Goal: Transaction & Acquisition: Book appointment/travel/reservation

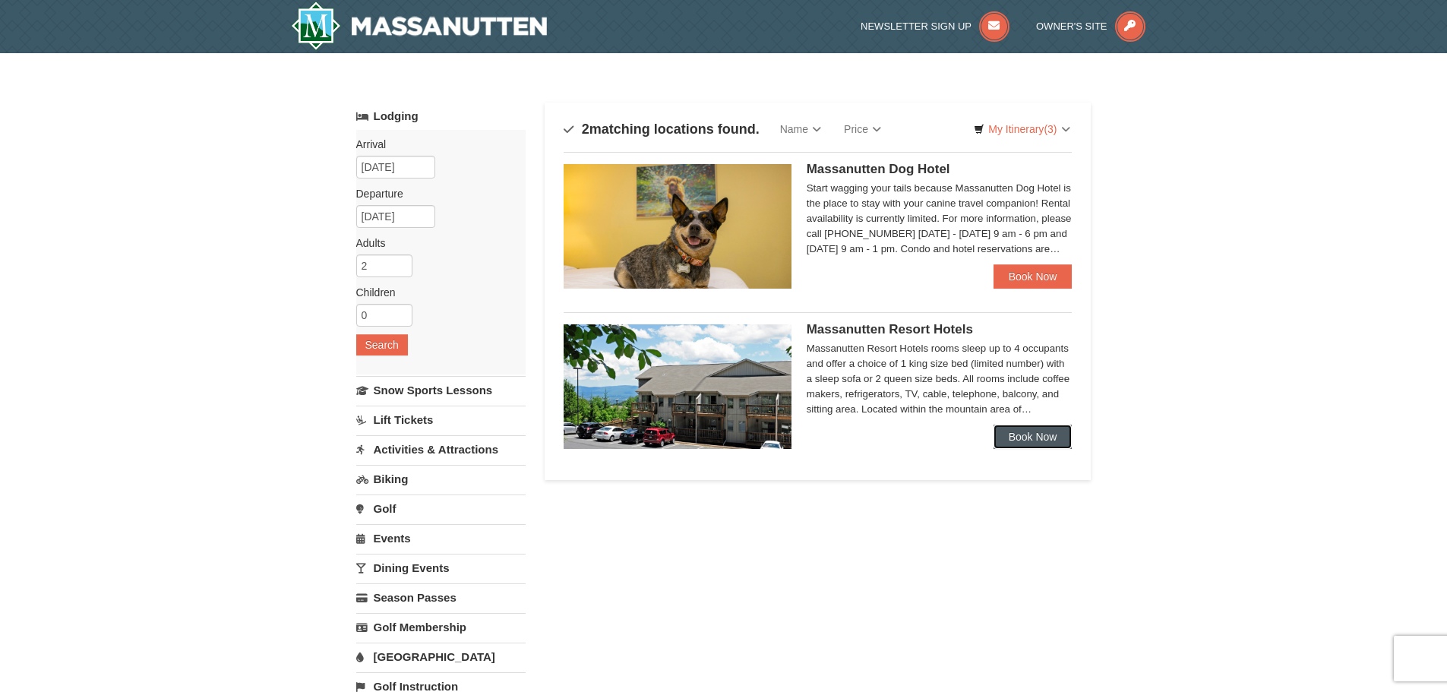
click at [1033, 446] on link "Book Now" at bounding box center [1033, 437] width 79 height 24
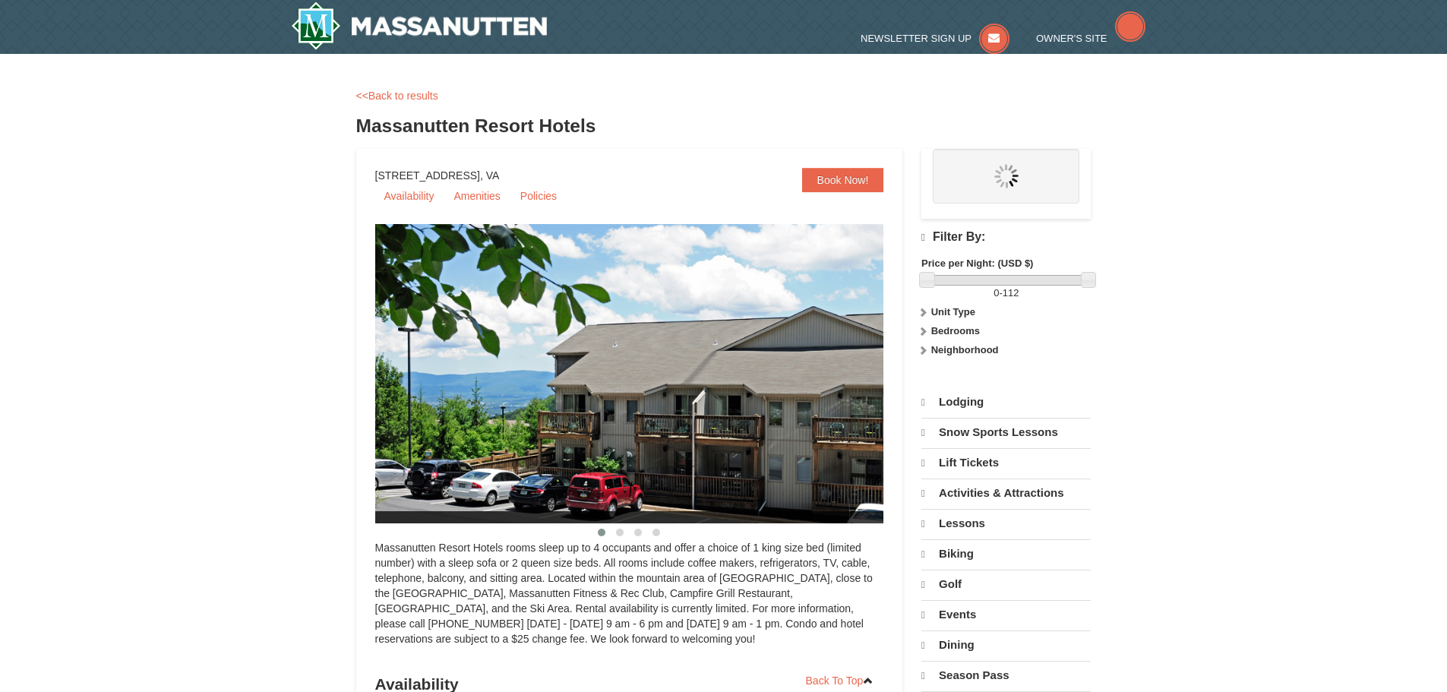
select select "9"
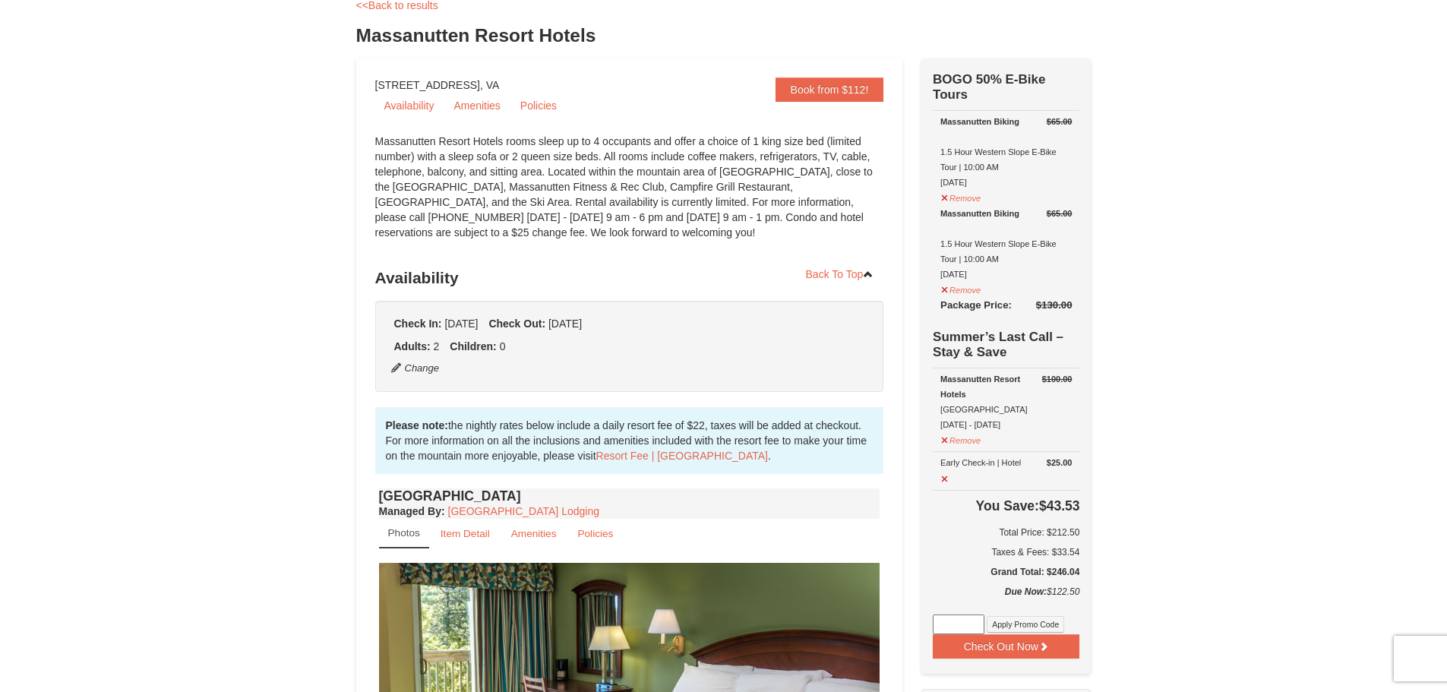
scroll to position [76, 0]
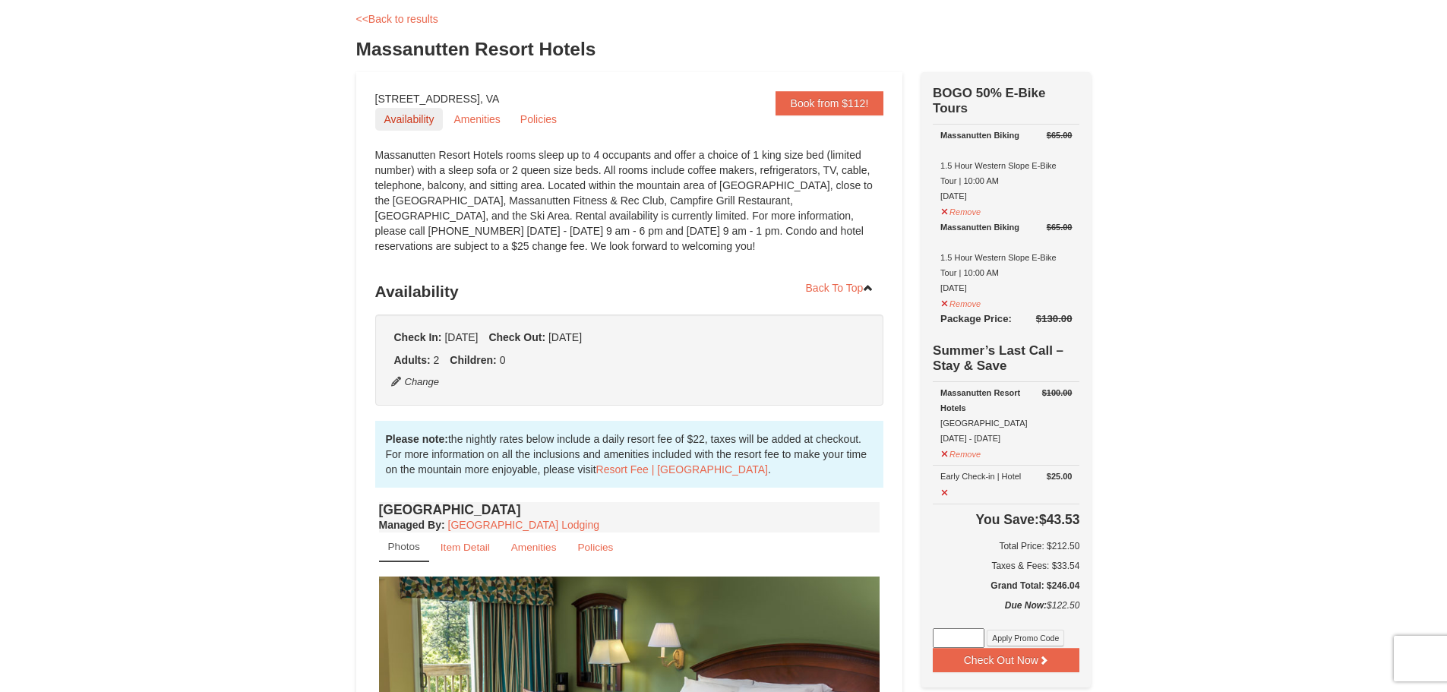
click at [411, 121] on link "Availability" at bounding box center [409, 119] width 68 height 23
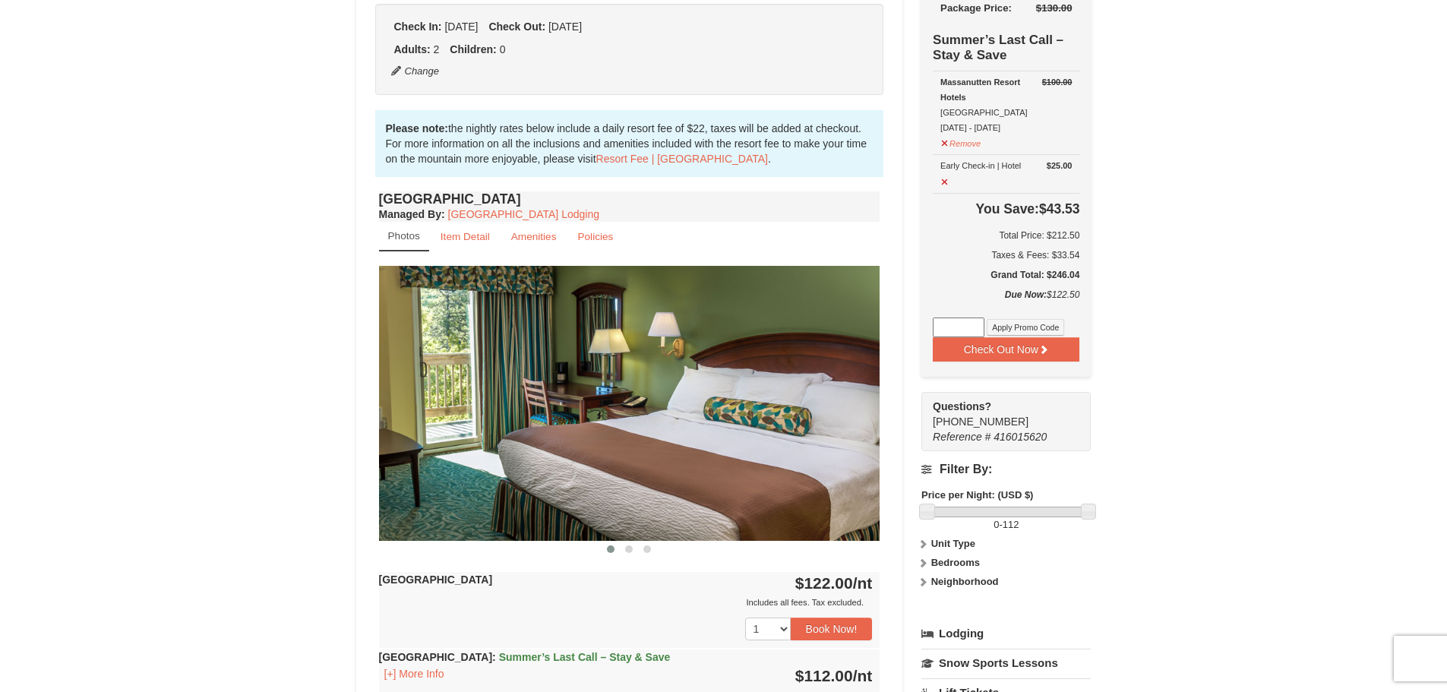
scroll to position [353, 0]
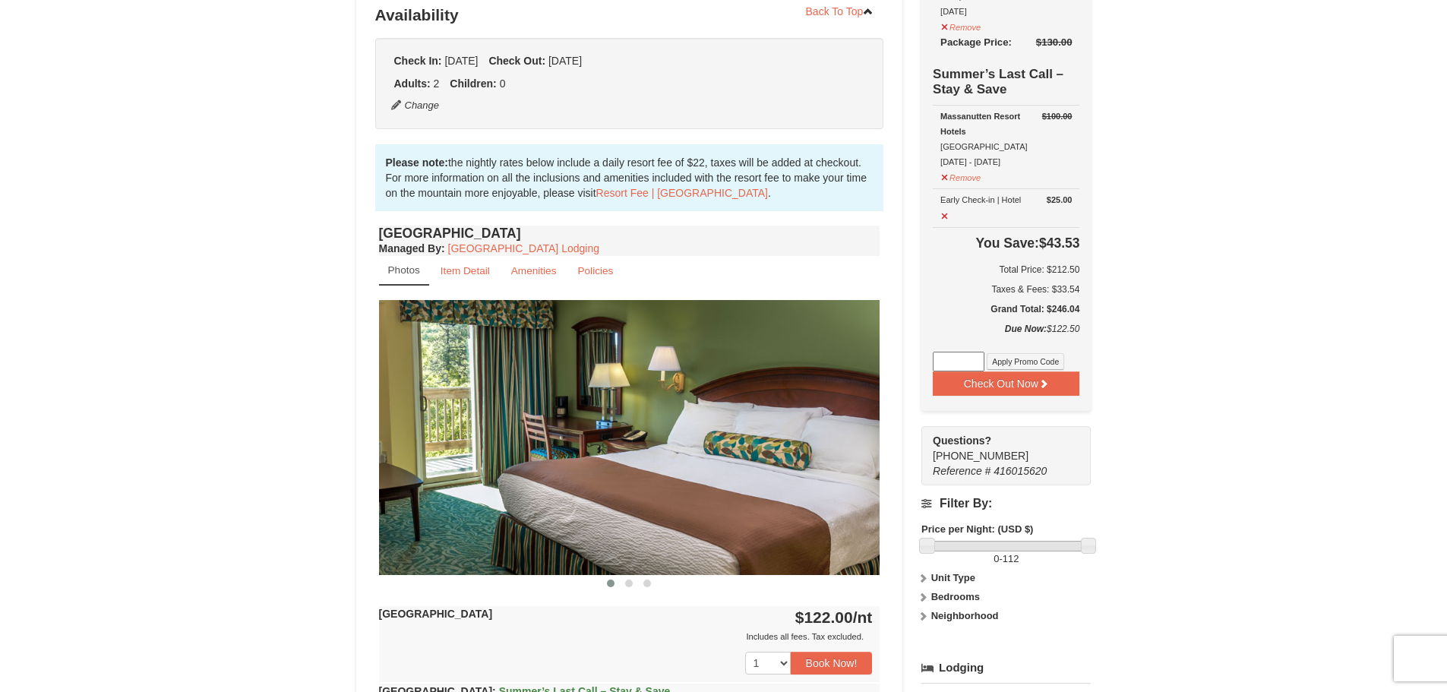
drag, startPoint x: 641, startPoint y: 443, endPoint x: 599, endPoint y: 438, distance: 42.8
click at [634, 440] on img at bounding box center [629, 437] width 501 height 274
drag, startPoint x: 667, startPoint y: 444, endPoint x: 295, endPoint y: 438, distance: 372.4
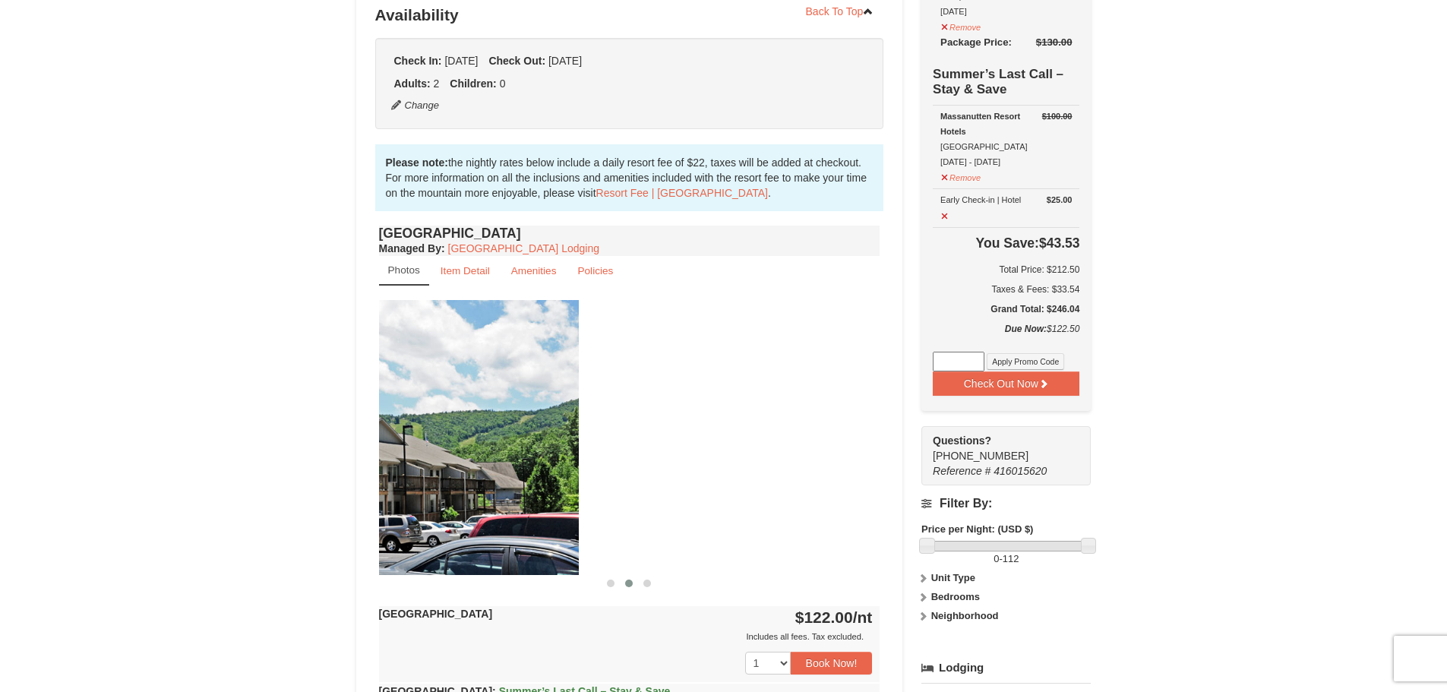
drag, startPoint x: 214, startPoint y: 449, endPoint x: 227, endPoint y: 452, distance: 13.3
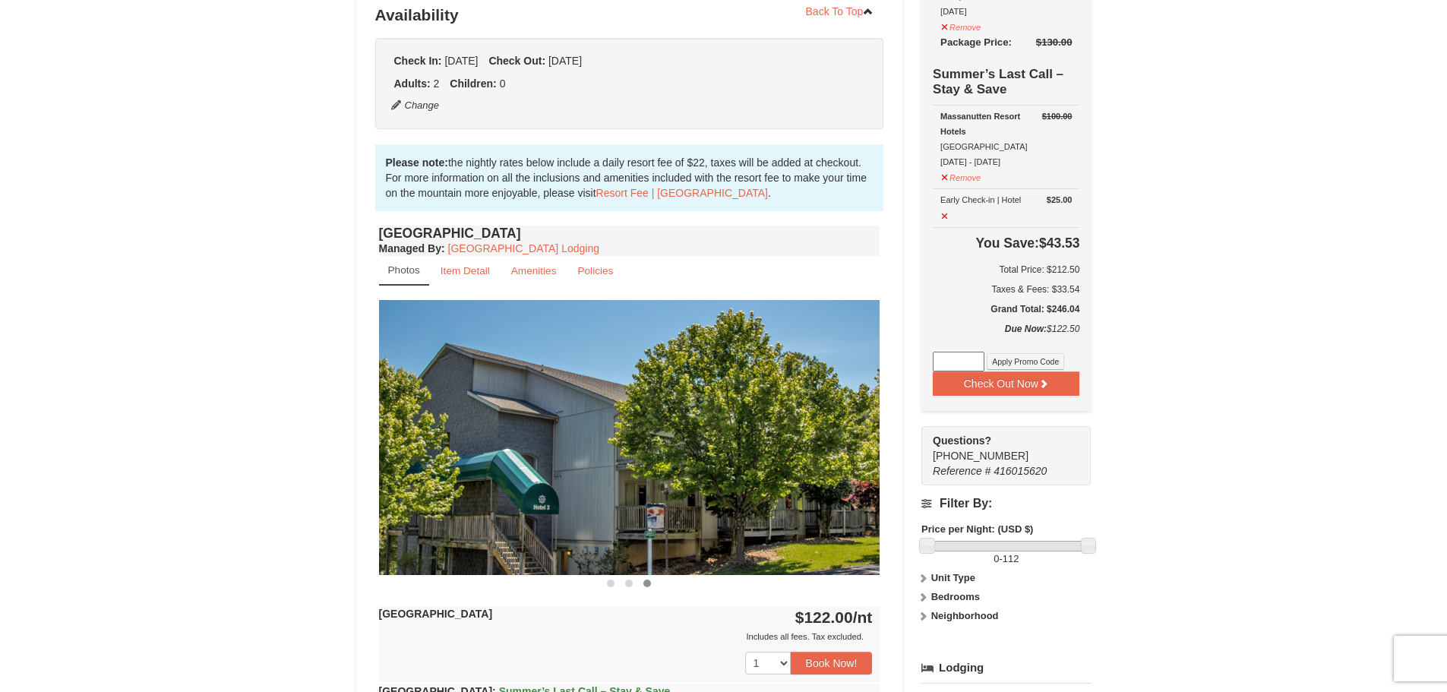
drag, startPoint x: 544, startPoint y: 456, endPoint x: 928, endPoint y: 467, distance: 383.8
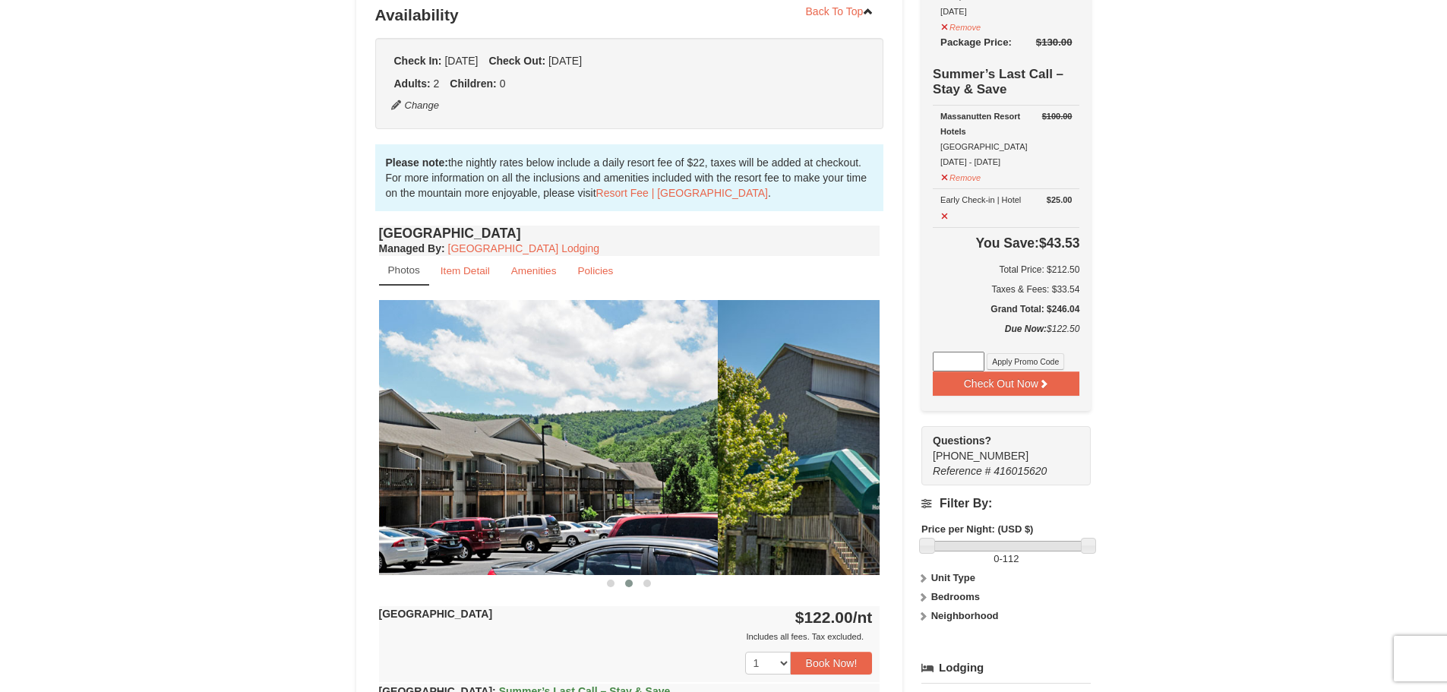
drag, startPoint x: 746, startPoint y: 496, endPoint x: 369, endPoint y: 473, distance: 377.6
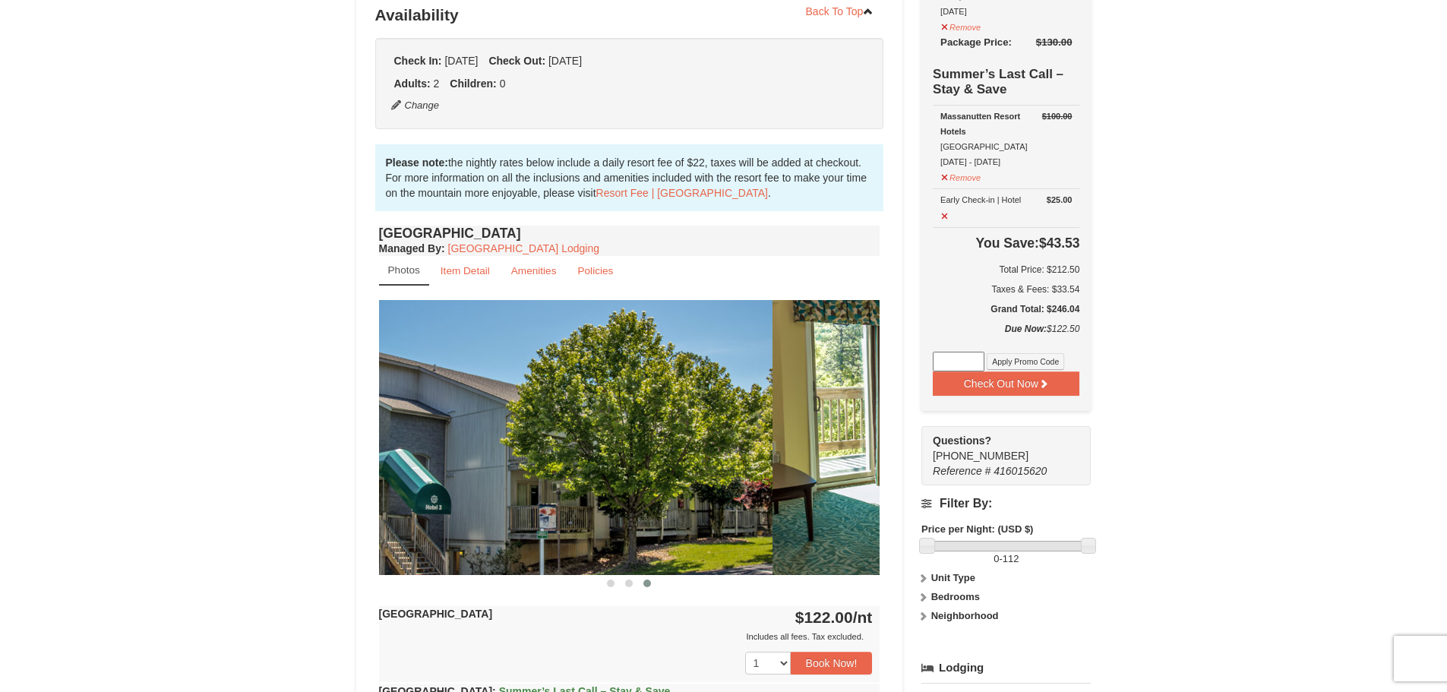
drag, startPoint x: 816, startPoint y: 479, endPoint x: 113, endPoint y: 465, distance: 703.0
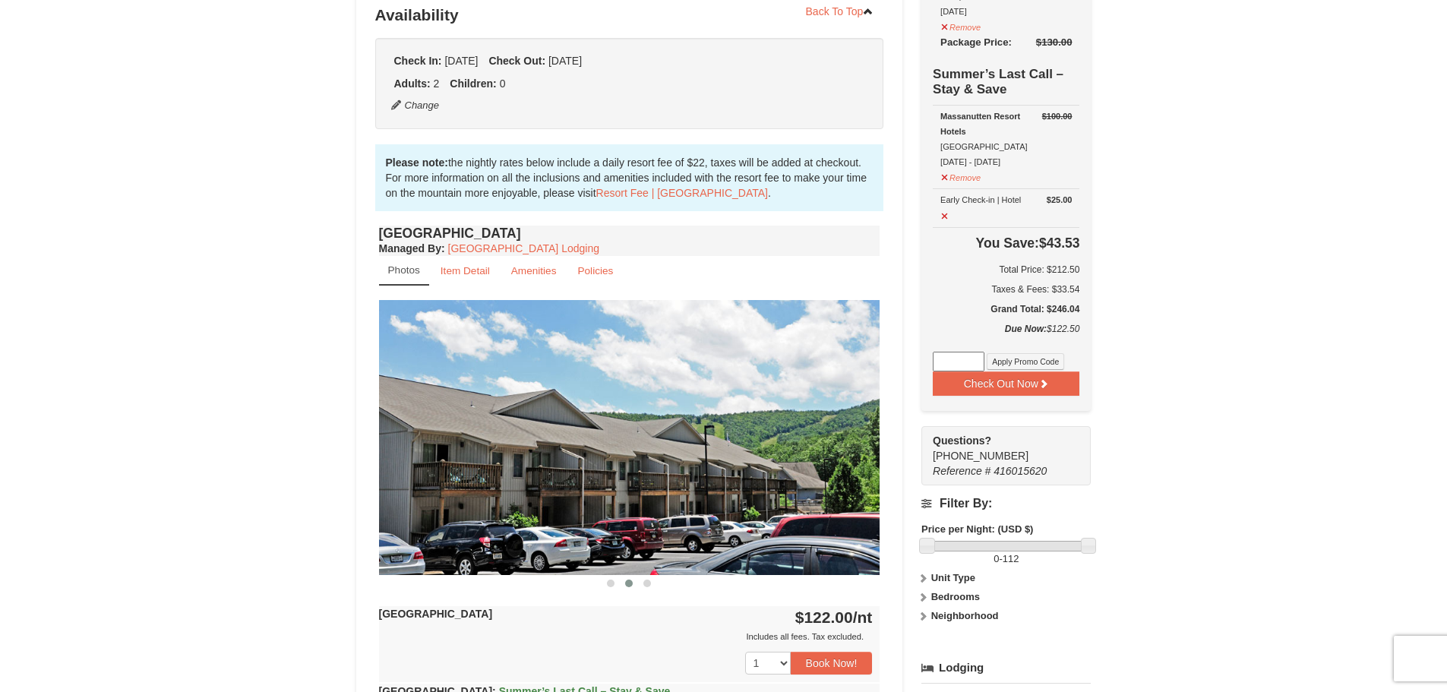
drag, startPoint x: 464, startPoint y: 489, endPoint x: 540, endPoint y: 489, distance: 76.0
drag, startPoint x: 571, startPoint y: 483, endPoint x: 1027, endPoint y: 569, distance: 464.6
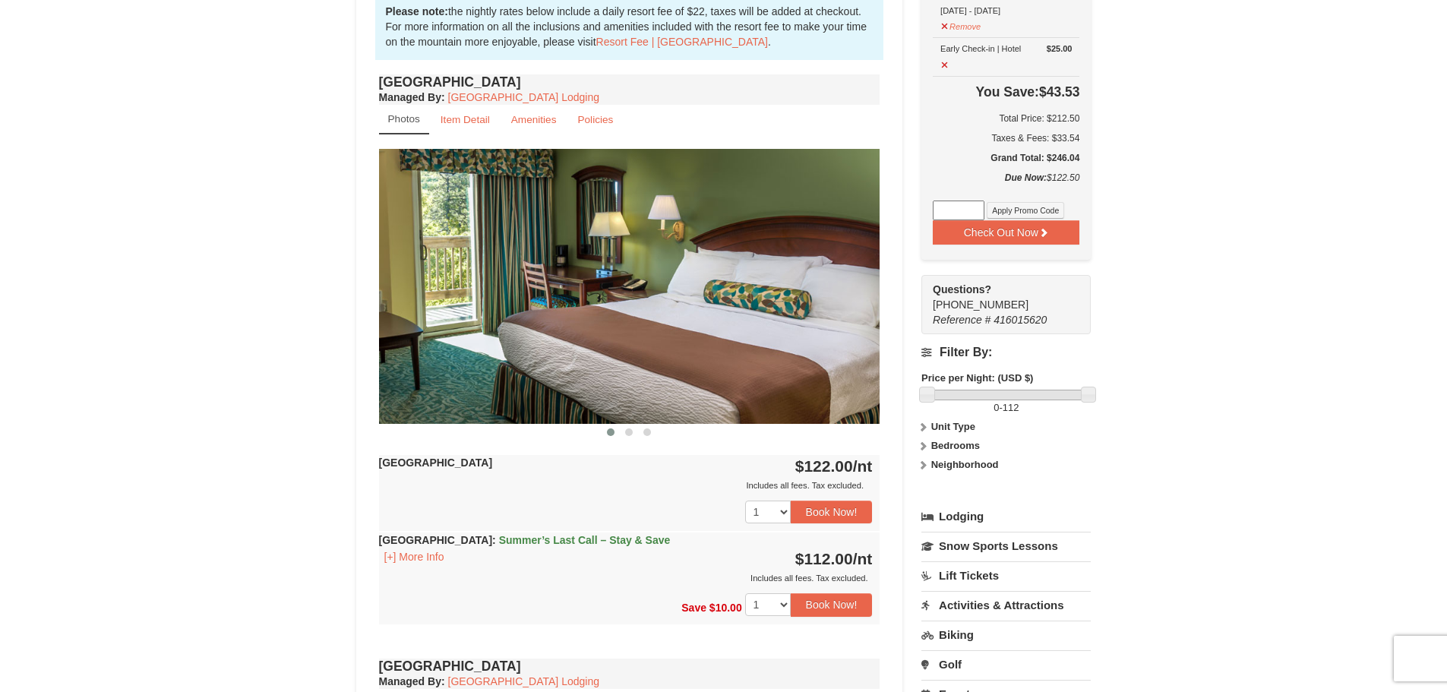
scroll to position [505, 0]
click at [412, 554] on button "[+] More Info" at bounding box center [414, 556] width 71 height 17
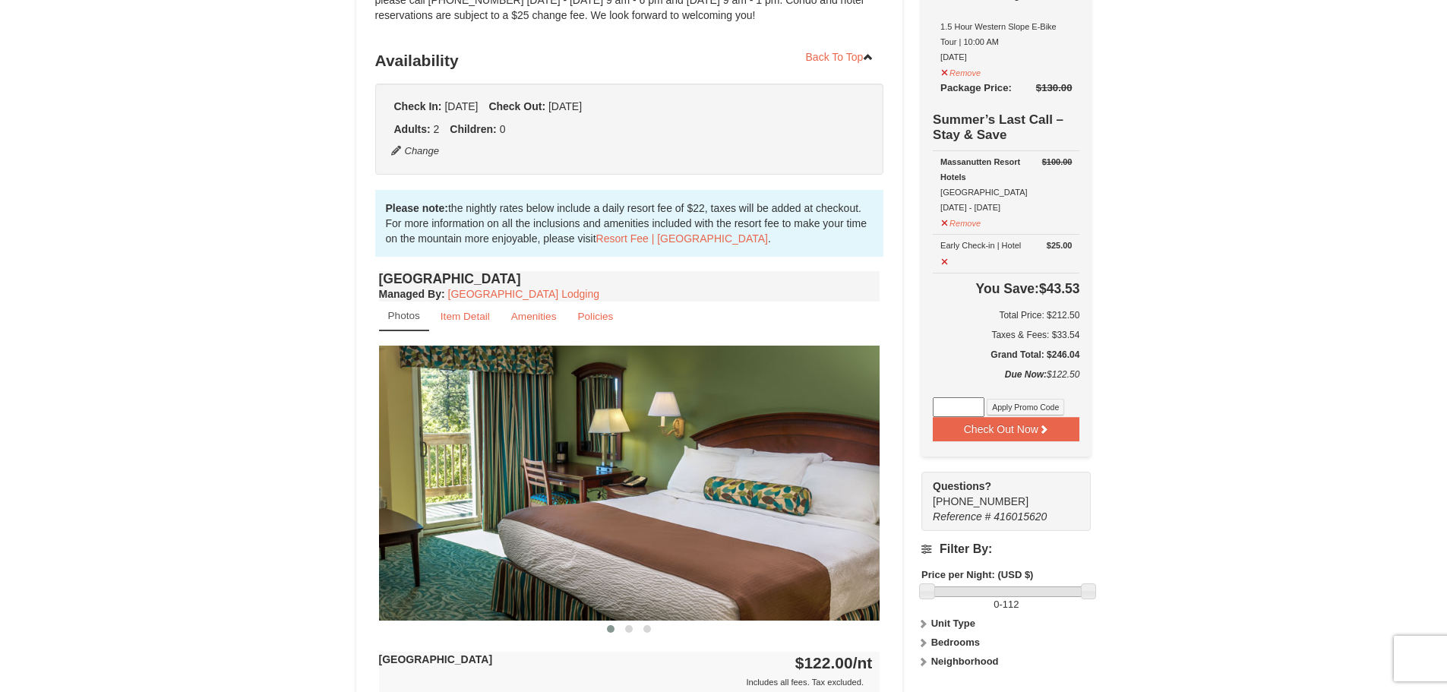
scroll to position [277, 0]
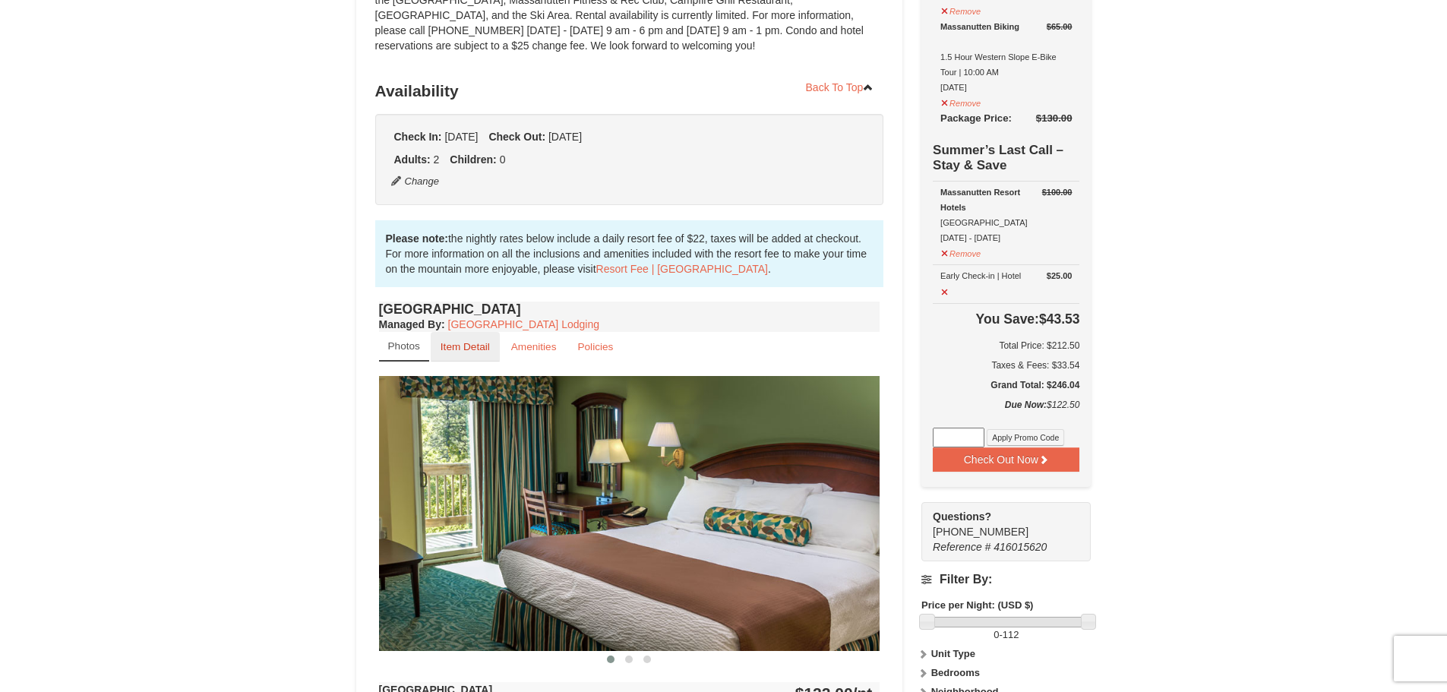
click at [474, 343] on small "Item Detail" at bounding box center [465, 346] width 49 height 11
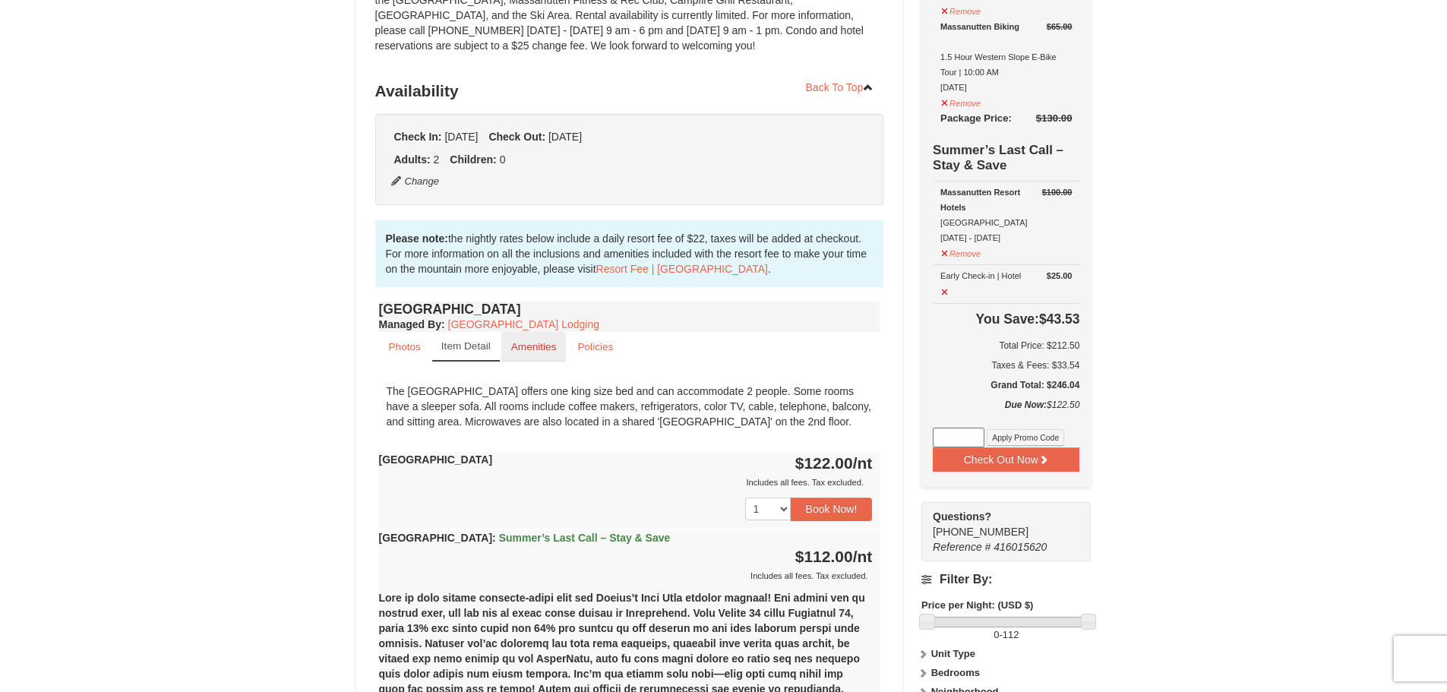
click at [544, 344] on small "Amenities" at bounding box center [534, 346] width 46 height 11
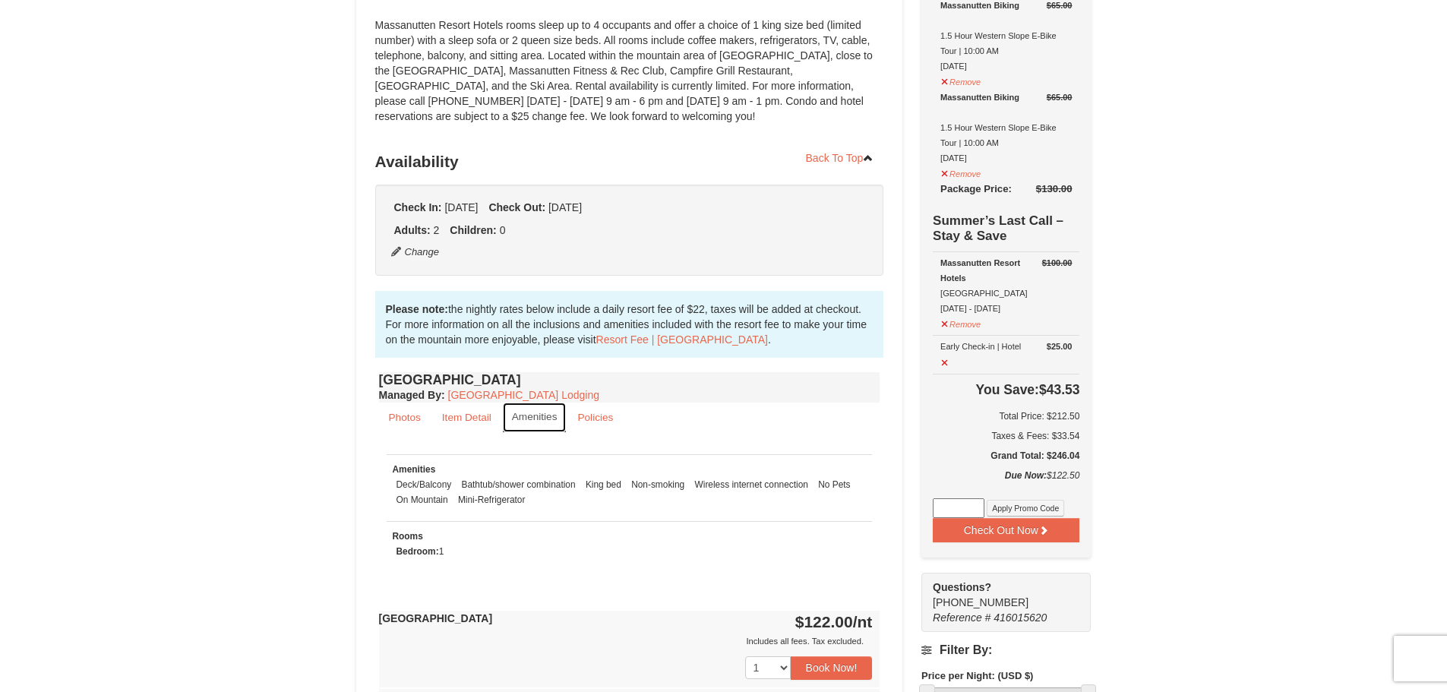
scroll to position [125, 0]
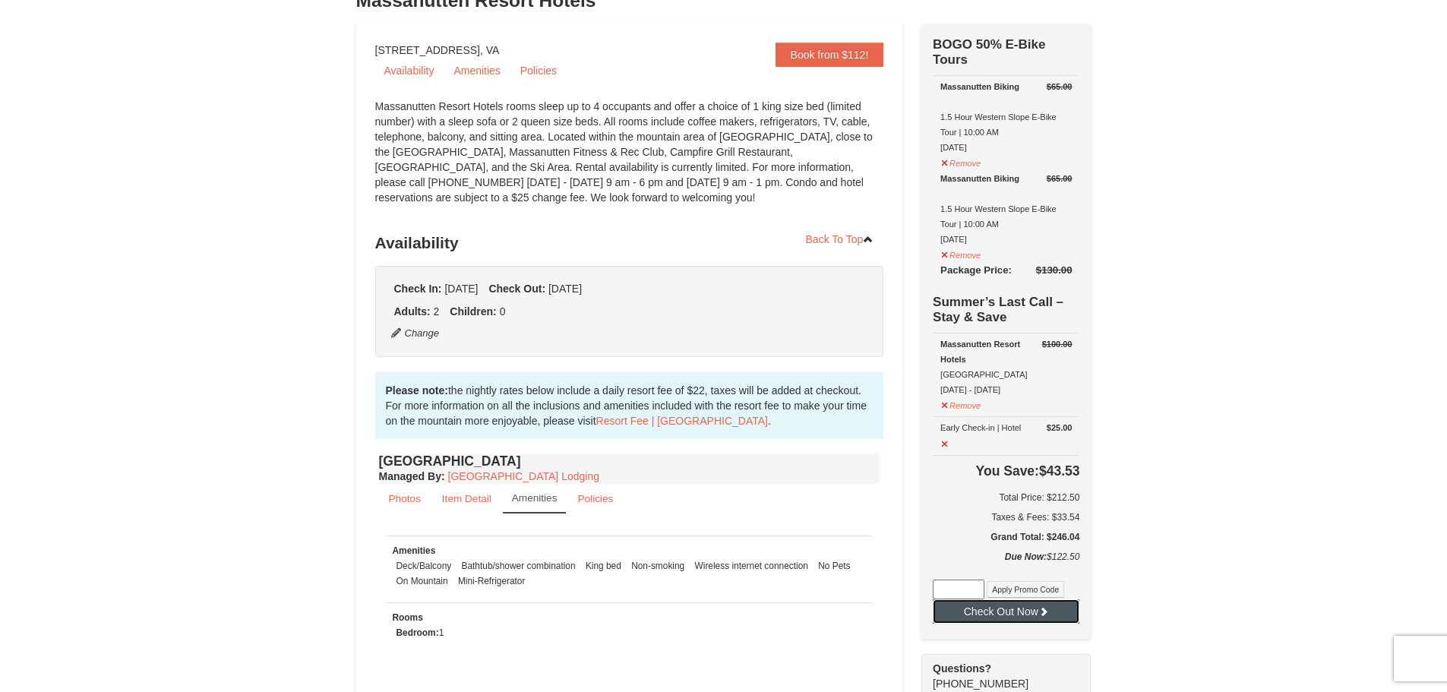
click at [1025, 612] on button "Check Out Now" at bounding box center [1006, 611] width 147 height 24
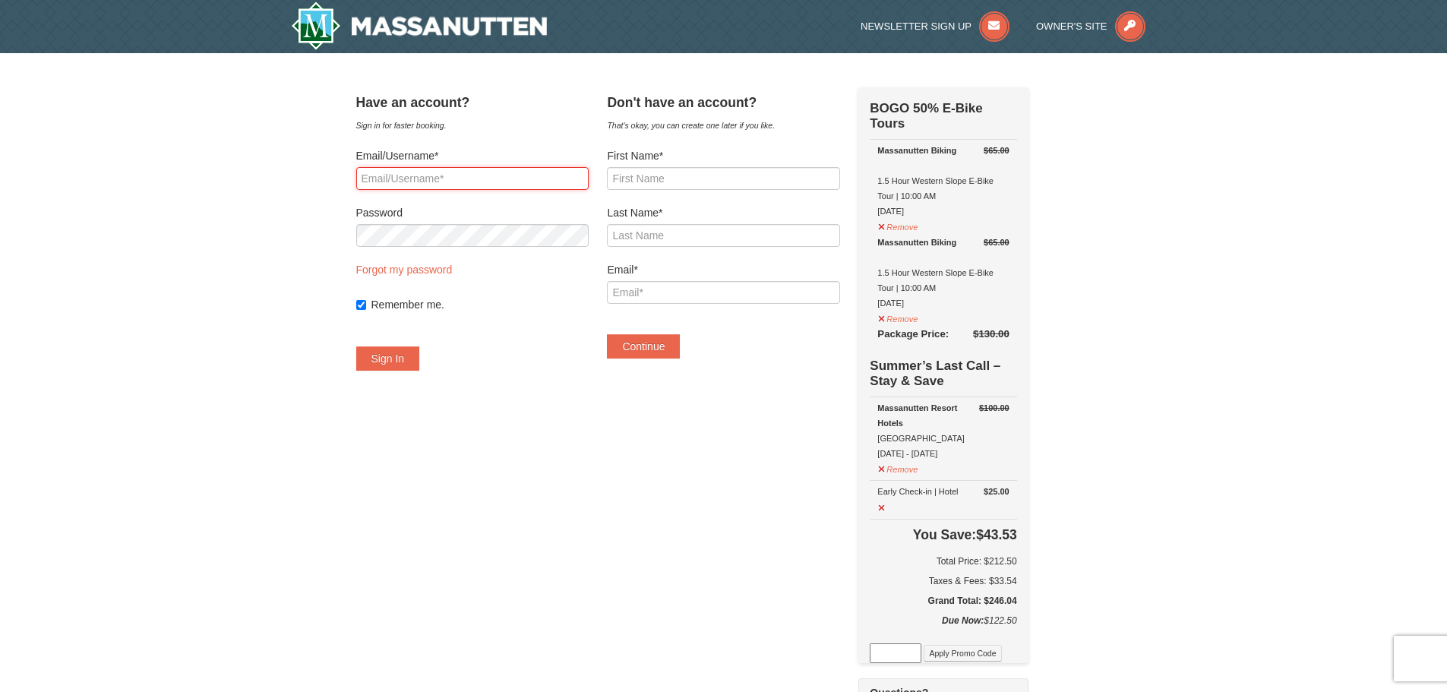
click at [498, 186] on input "Email/Username*" at bounding box center [472, 178] width 233 height 23
click at [517, 175] on input "jr@mysalamat.coi" at bounding box center [472, 178] width 233 height 23
type input "jr@mysalamat.com"
click at [412, 358] on button "Sign In" at bounding box center [388, 358] width 64 height 24
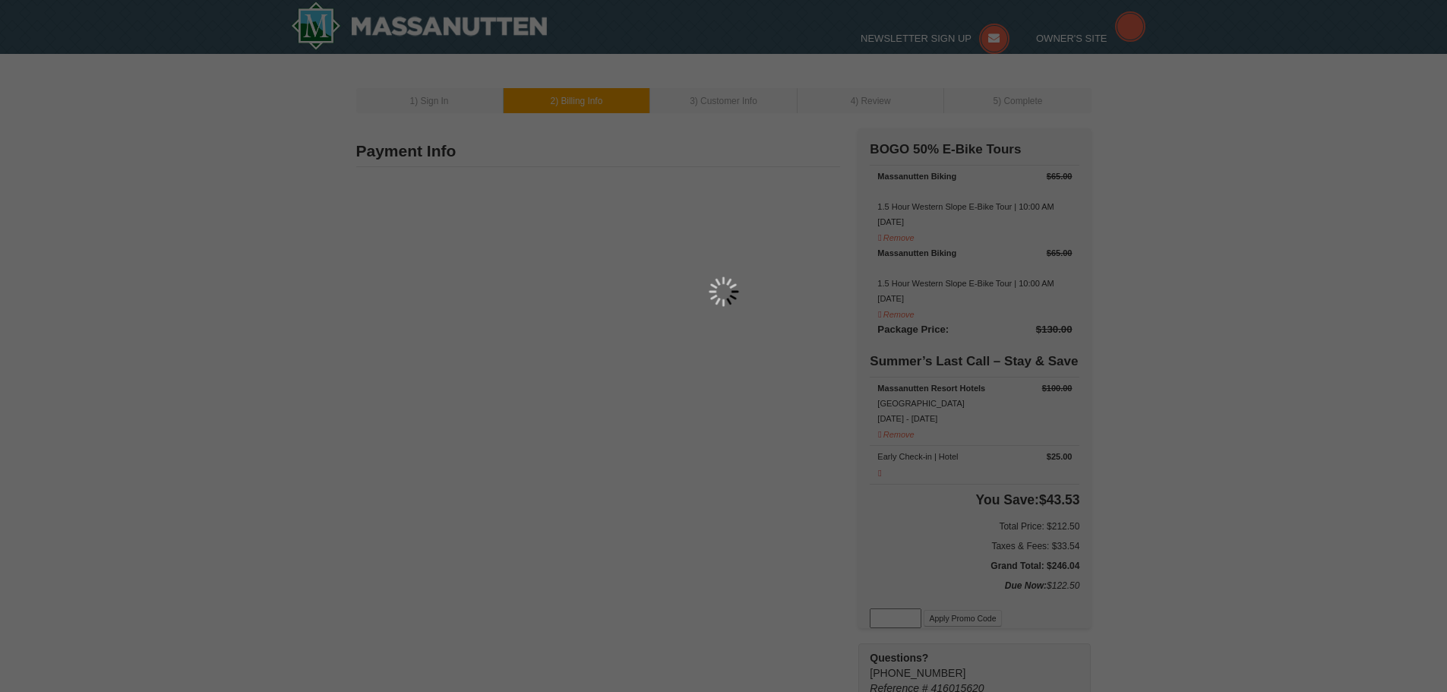
type input "[STREET_ADDRESS]"
type input "Mount Sidney"
type input "24467"
type input "540"
type input "908"
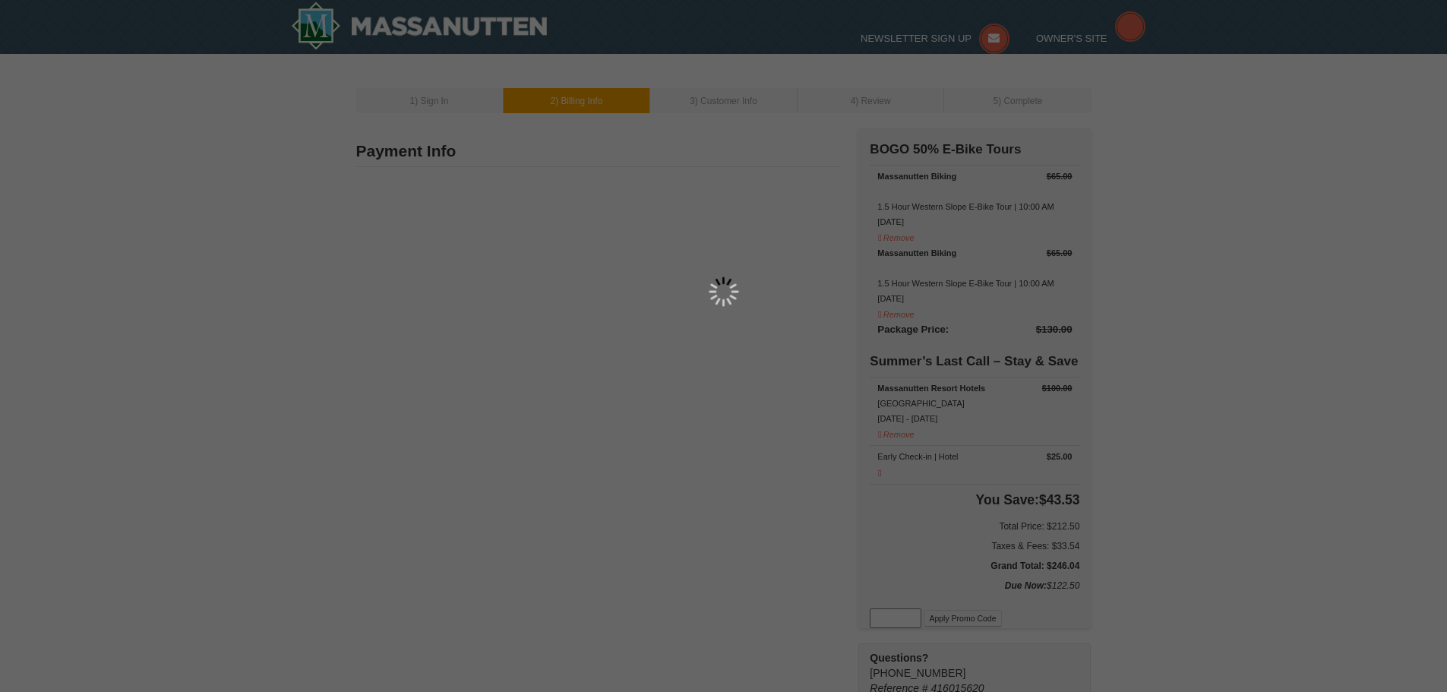
type input "4502"
type input "[EMAIL_ADDRESS][DOMAIN_NAME]"
select select "VA"
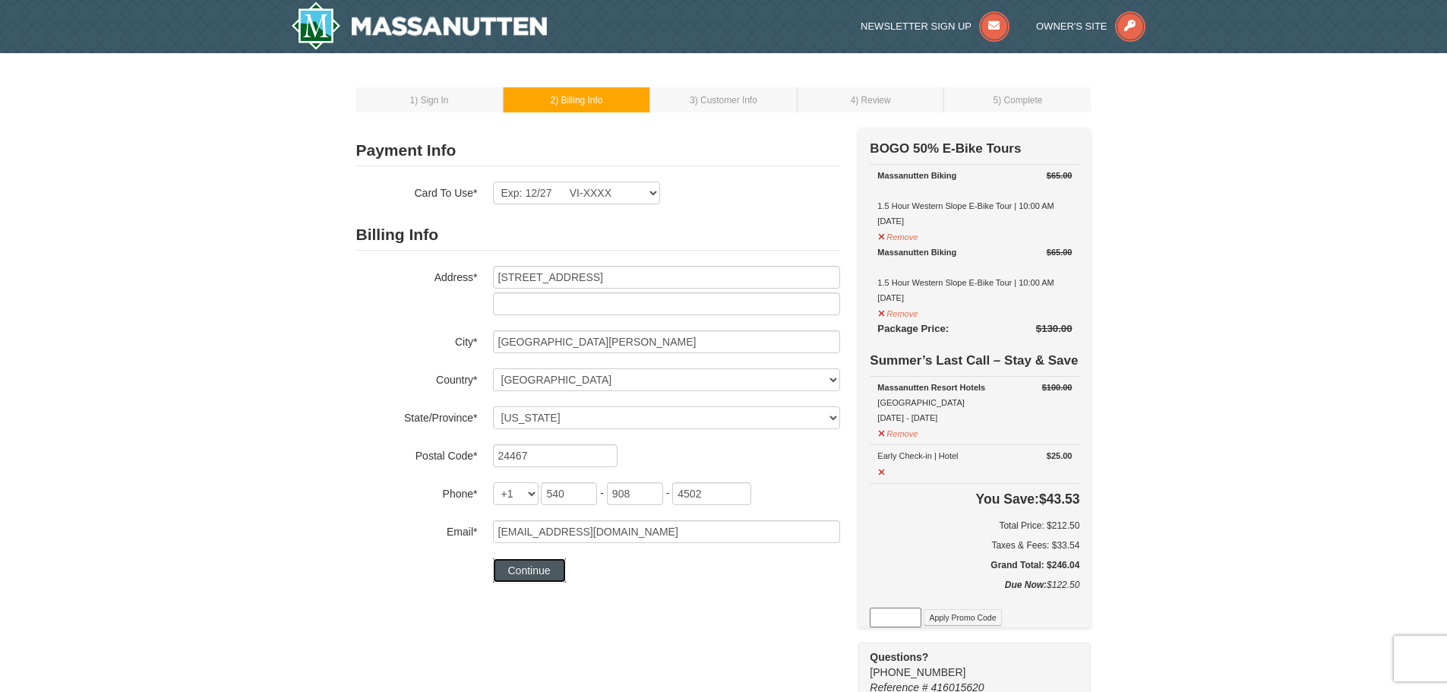
click at [546, 569] on button "Continue" at bounding box center [529, 570] width 73 height 24
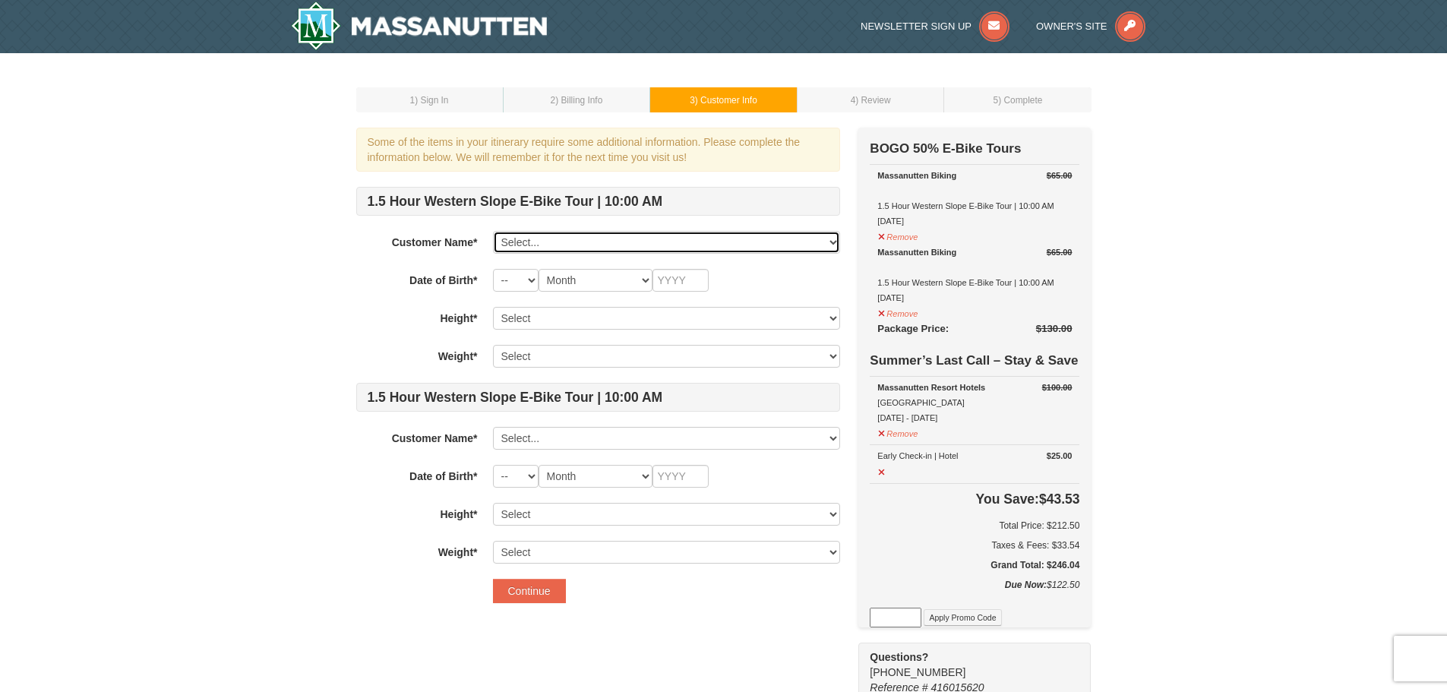
click at [613, 248] on select "Select... JP Salamat Robyn Salamat Sydney Salamat Olivia Salamat Add New..." at bounding box center [666, 242] width 347 height 23
select select "16916895"
click at [493, 231] on select "Select... JP Salamat Robyn Salamat Sydney Salamat Olivia Salamat Add New..." at bounding box center [666, 242] width 347 height 23
select select "23"
select select "03"
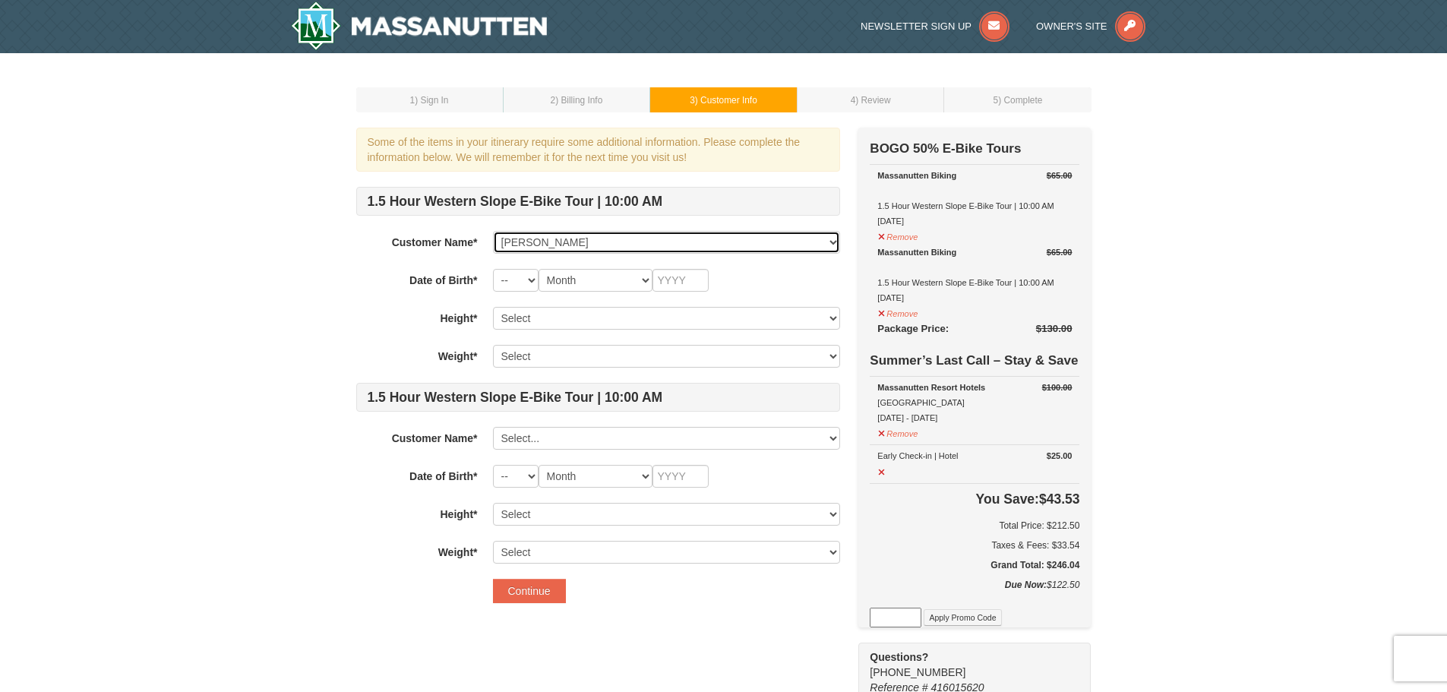
type input "1979"
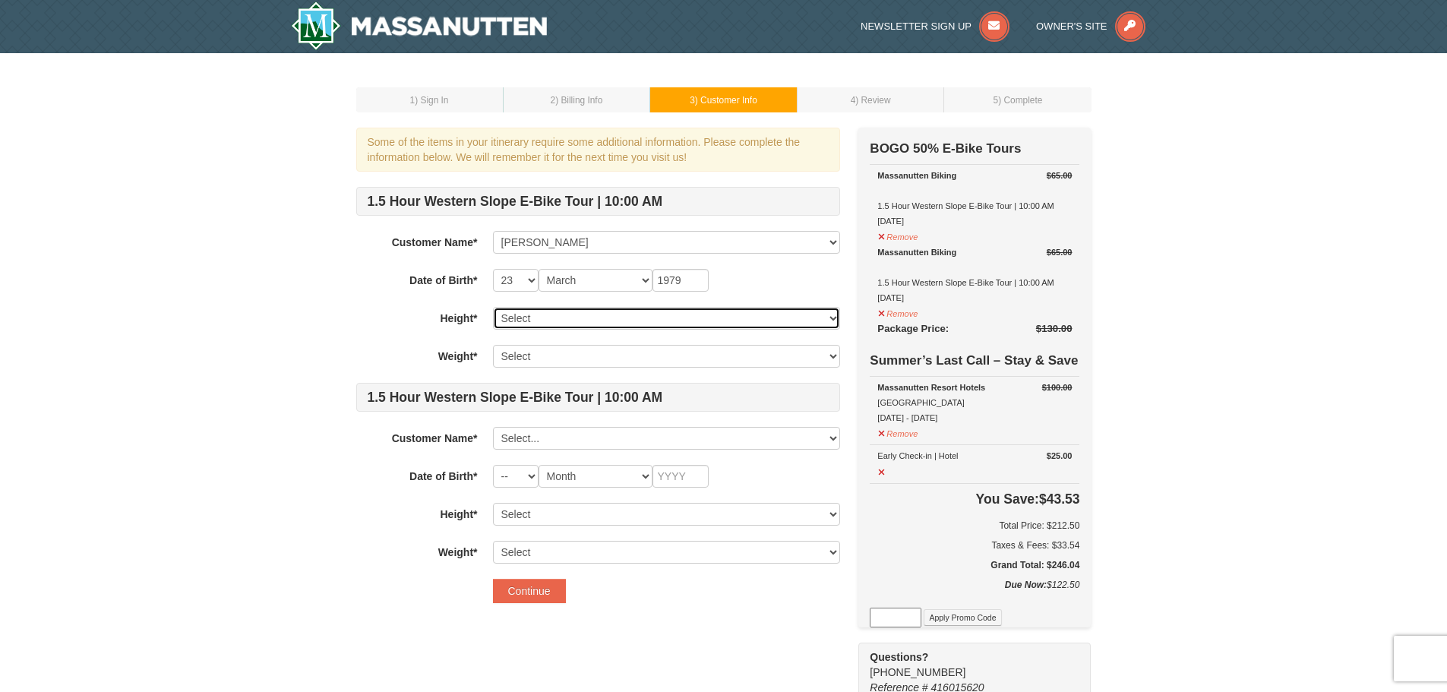
click at [575, 321] on select "Select 0.0 - 3.0 / 0 - 91 cm 3.1 - 3.6 / 92 - 107 cm 3.7 - 3.11 / 108 - 119 cm …" at bounding box center [666, 318] width 347 height 23
select select "5.6 - 5.10 / 167 - 178 cm"
click at [493, 307] on select "Select 0.0 - 3.0 / 0 - 91 cm 3.1 - 3.6 / 92 - 107 cm 3.7 - 3.11 / 108 - 119 cm …" at bounding box center [666, 318] width 347 height 23
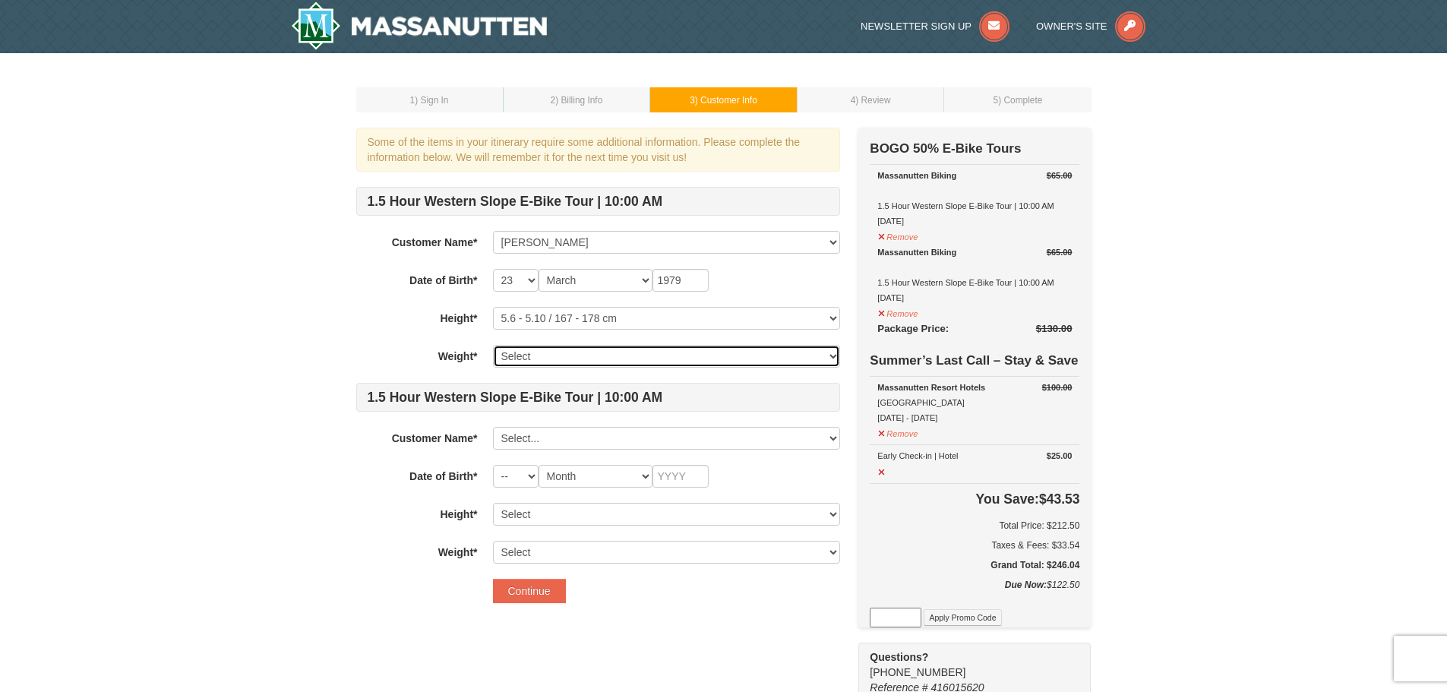
click at [603, 364] on select "Select 22 - 29lbs / 10 - 13kgs 30 - 38lbs / 14 - 17kgs 39 - 47lbs / 18 - 21kgs …" at bounding box center [666, 356] width 347 height 23
click at [493, 345] on select "Select 22 - 29lbs / 10 - 13kgs 30 - 38lbs / 14 - 17kgs 39 - 47lbs / 18 - 21kgs …" at bounding box center [666, 356] width 347 height 23
click at [650, 356] on select "Select 22 - 29lbs / 10 - 13kgs 30 - 38lbs / 14 - 17kgs 39 - 47lbs / 18 - 21kgs …" at bounding box center [666, 356] width 347 height 23
select select "175 - 209lbs / 79 - 94kgs"
click at [493, 345] on select "Select 22 - 29lbs / 10 - 13kgs 30 - 38lbs / 14 - 17kgs 39 - 47lbs / 18 - 21kgs …" at bounding box center [666, 356] width 347 height 23
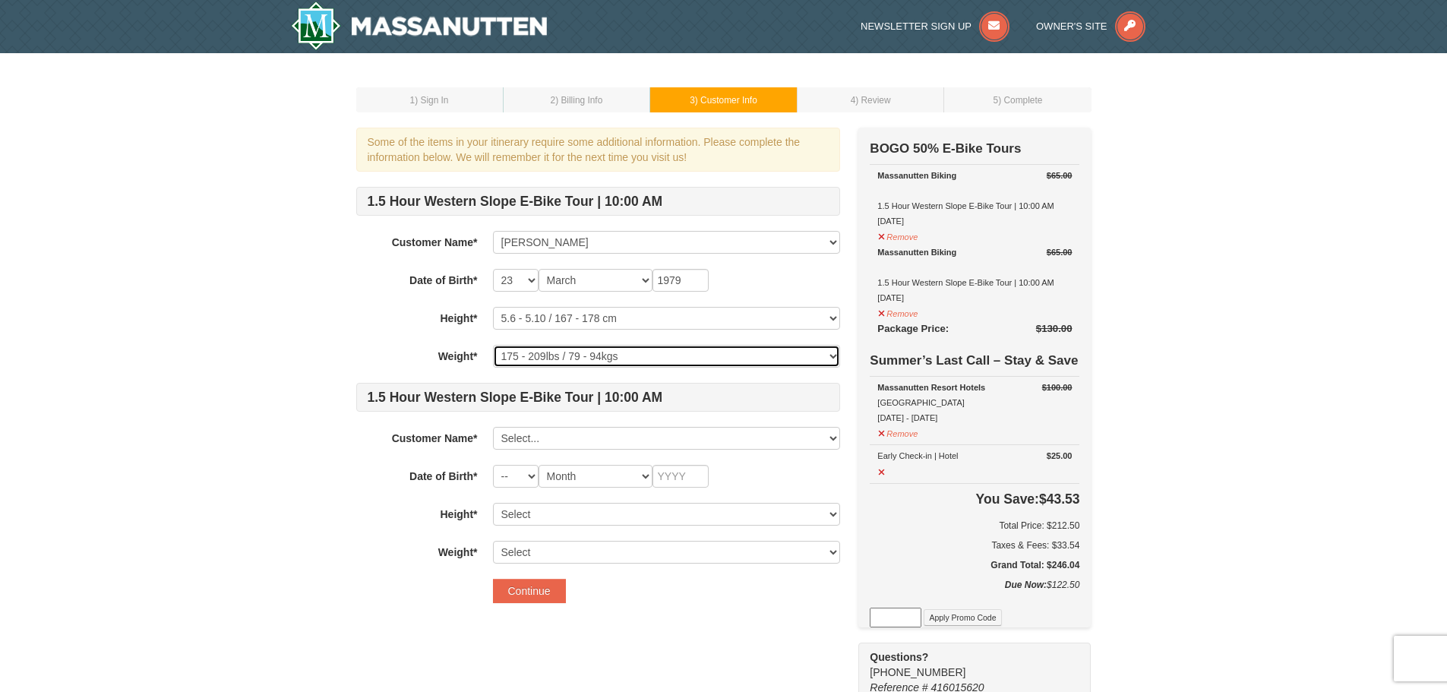
click at [685, 356] on select "Select 22 - 29lbs / 10 - 13kgs 30 - 38lbs / 14 - 17kgs 39 - 47lbs / 18 - 21kgs …" at bounding box center [666, 356] width 347 height 23
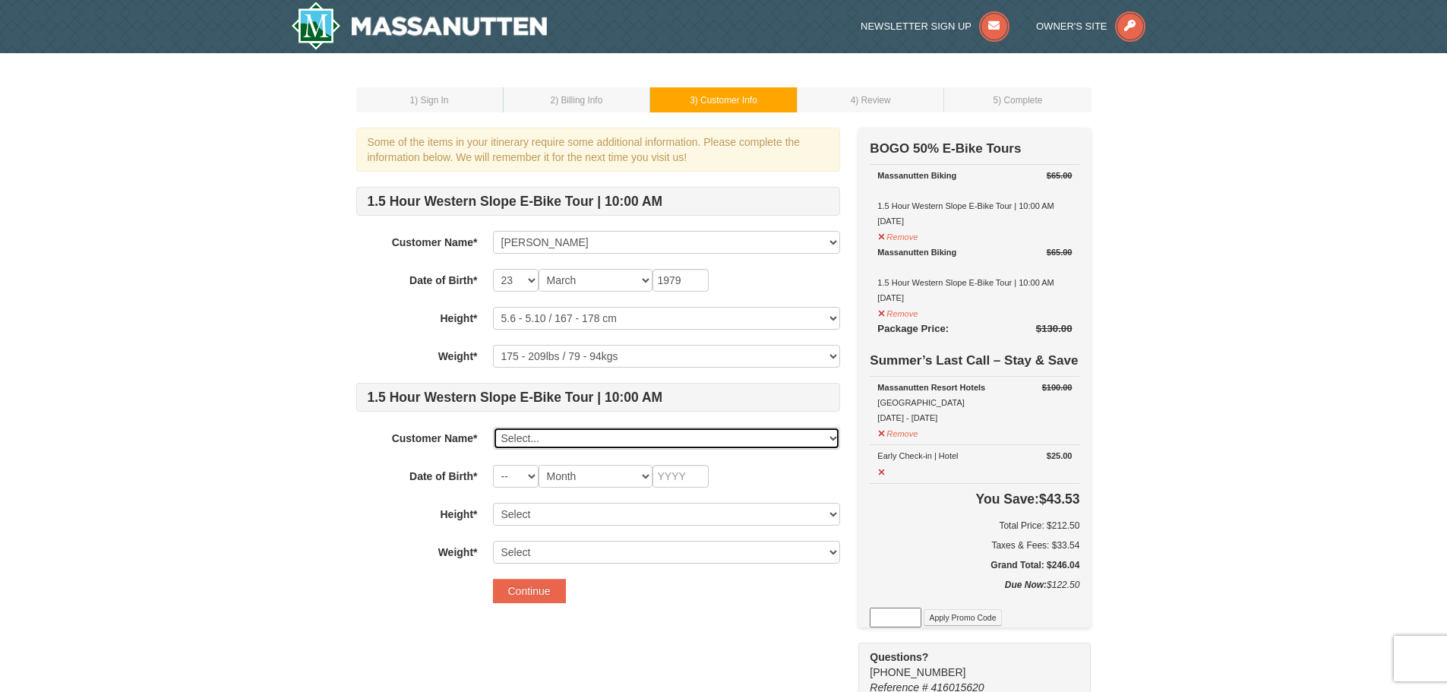
click at [547, 436] on select "Select... JP Salamat Robyn Salamat Sydney Salamat Olivia Salamat Add New..." at bounding box center [666, 438] width 347 height 23
select select "16916960"
click at [493, 427] on select "Select... JP Salamat Robyn Salamat Sydney Salamat Olivia Salamat Add New..." at bounding box center [666, 438] width 347 height 23
select select "27"
select select "11"
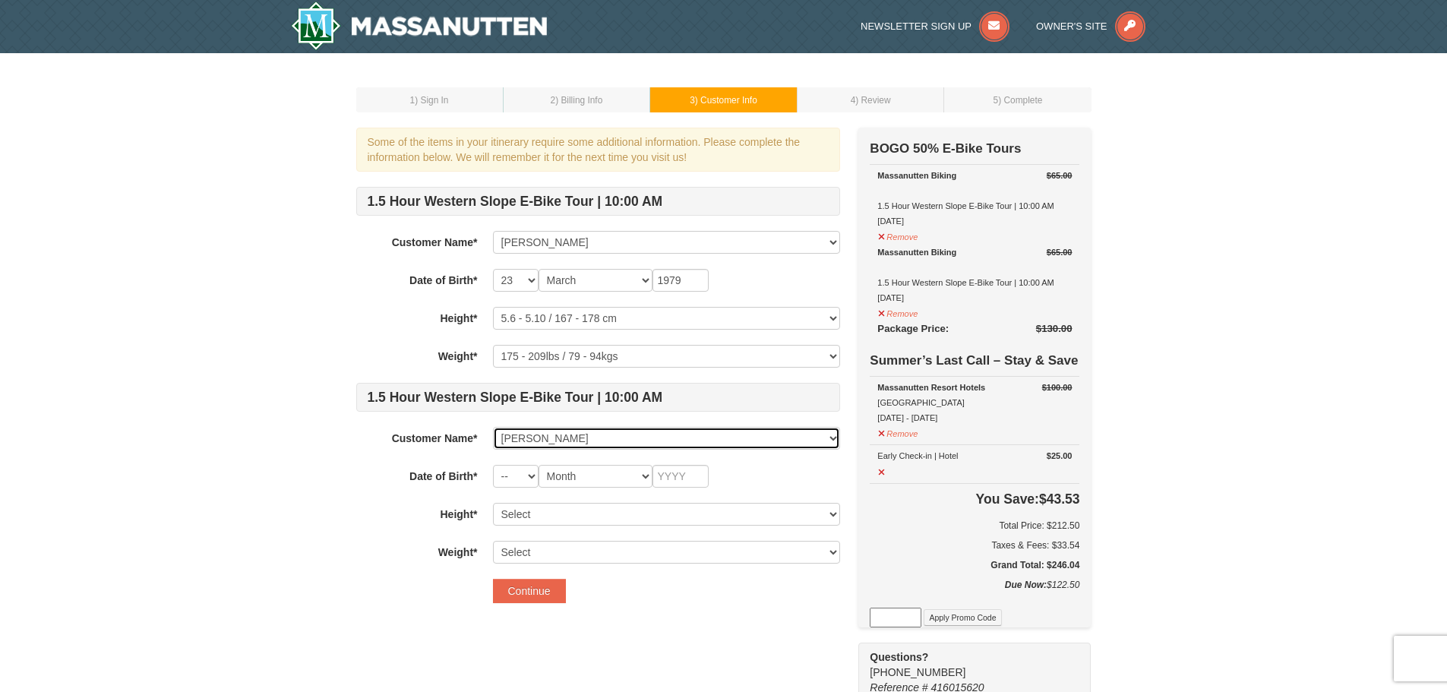
type input "1980"
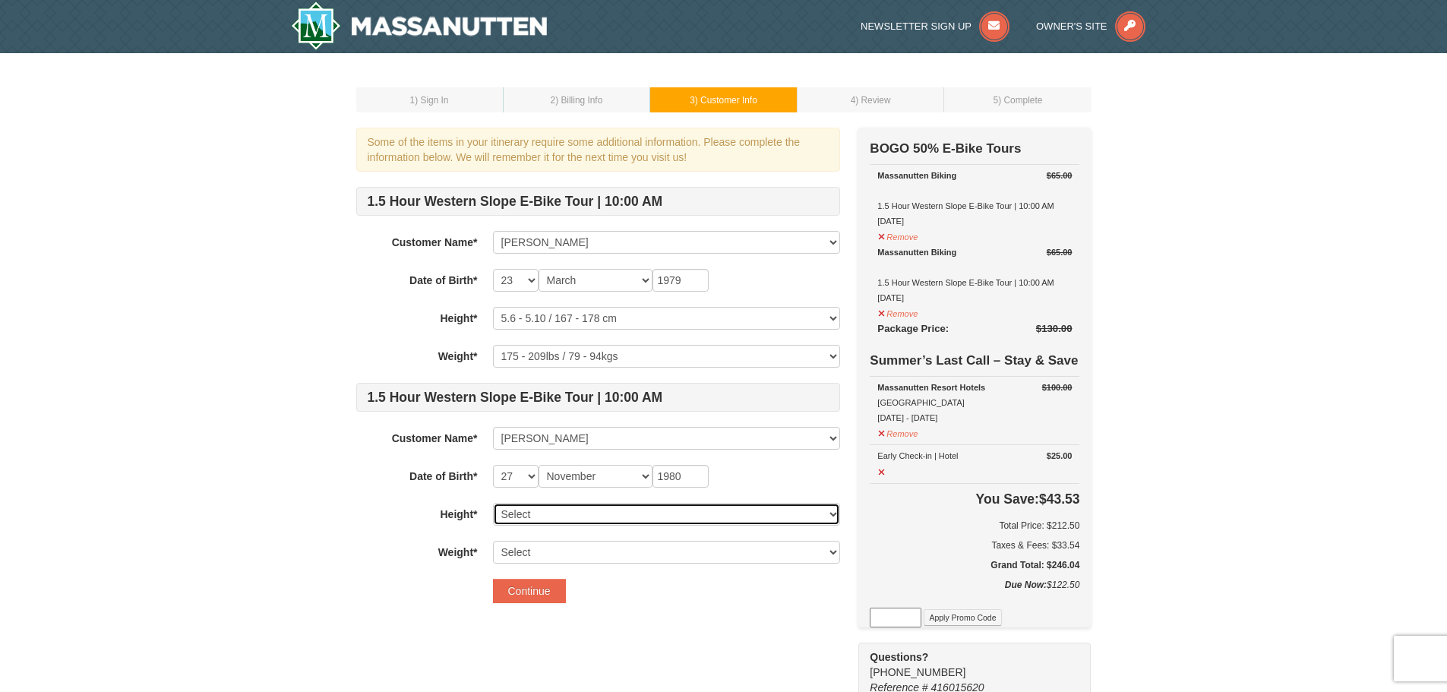
click at [549, 516] on select "Select 0.0 - 3.0 / 0 - 91 cm 3.1 - 3.6 / 92 - 107 cm 3.7 - 3.11 / 108 - 119 cm …" at bounding box center [666, 514] width 347 height 23
select select "5.6 - 5.10 / 167 - 178 cm"
click at [493, 503] on select "Select 0.0 - 3.0 / 0 - 91 cm 3.1 - 3.6 / 92 - 107 cm 3.7 - 3.11 / 108 - 119 cm …" at bounding box center [666, 514] width 347 height 23
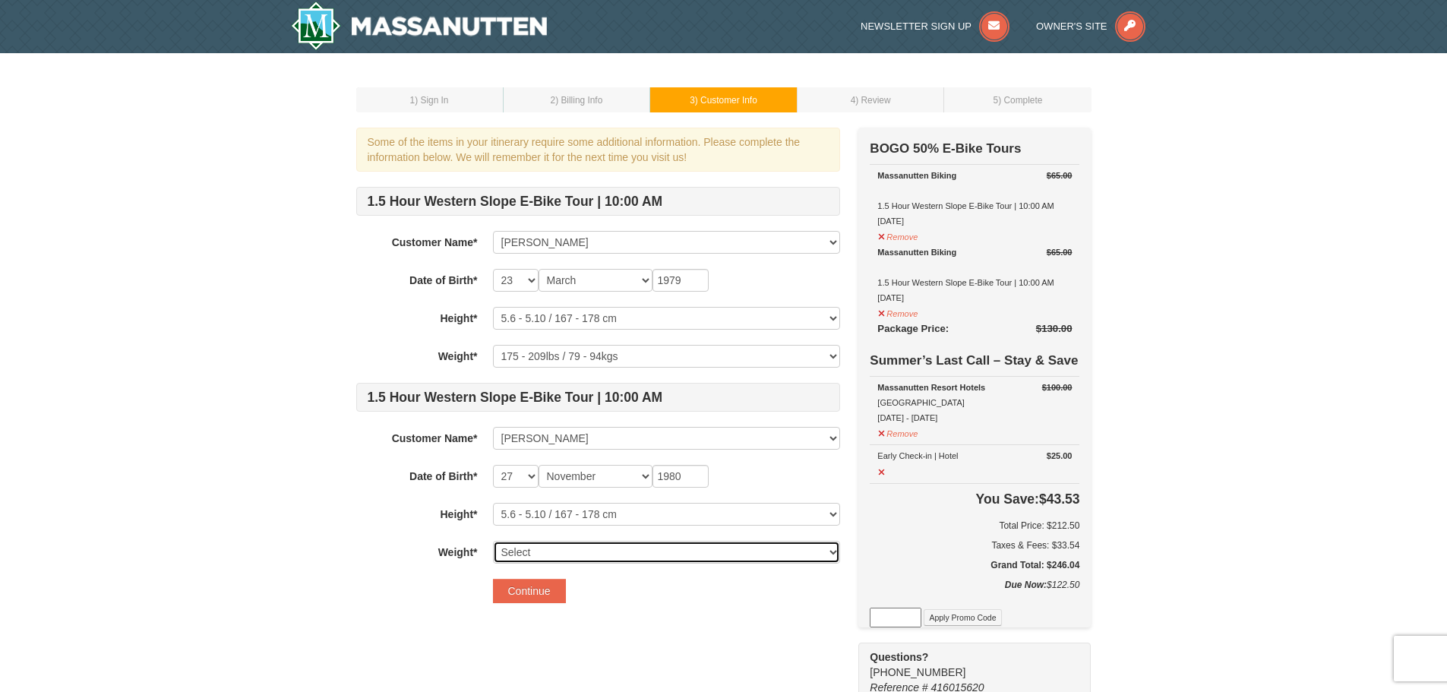
click at [565, 557] on select "Select 22 - 29lbs / 10 - 13kgs 30 - 38lbs / 14 - 17kgs 39 - 47lbs / 18 - 21kgs …" at bounding box center [666, 552] width 347 height 23
select select "148 - 174lbs / 67 - 78kgs"
click at [493, 541] on select "Select 22 - 29lbs / 10 - 13kgs 30 - 38lbs / 14 - 17kgs 39 - 47lbs / 18 - 21kgs …" at bounding box center [666, 552] width 347 height 23
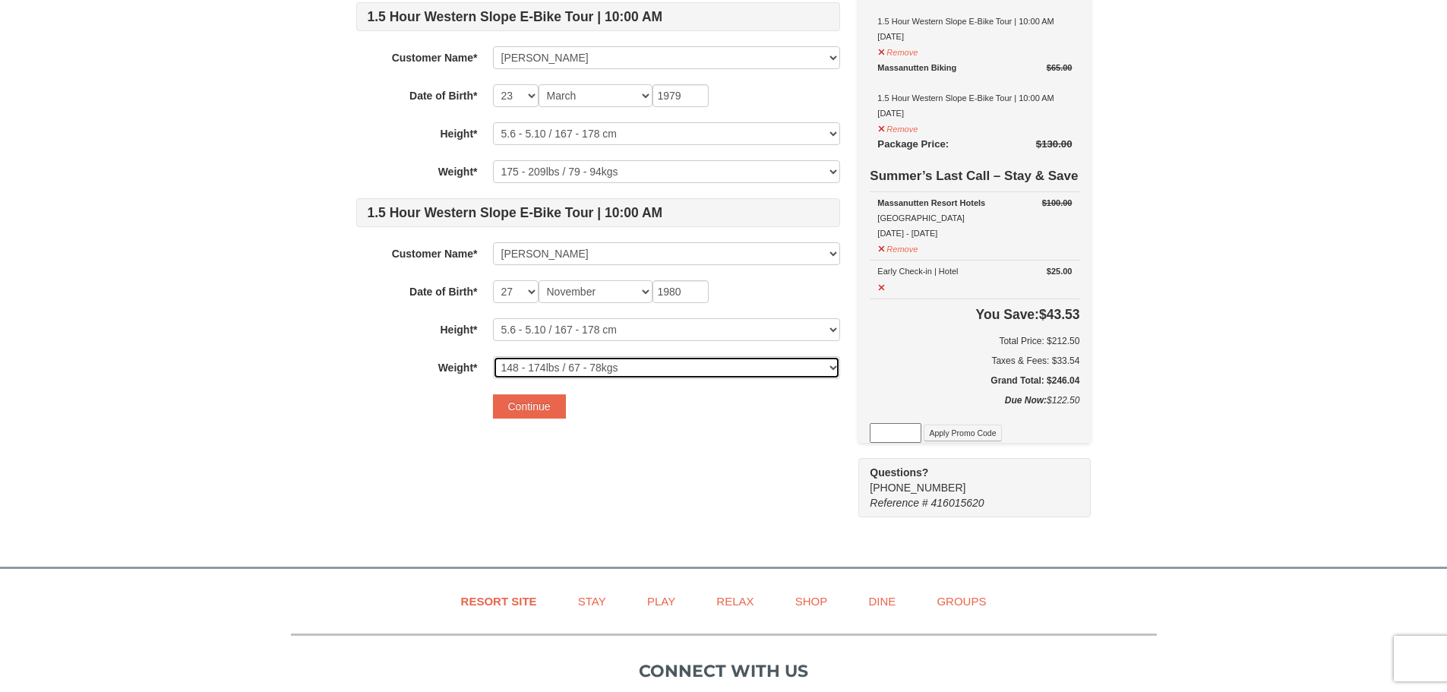
scroll to position [228, 0]
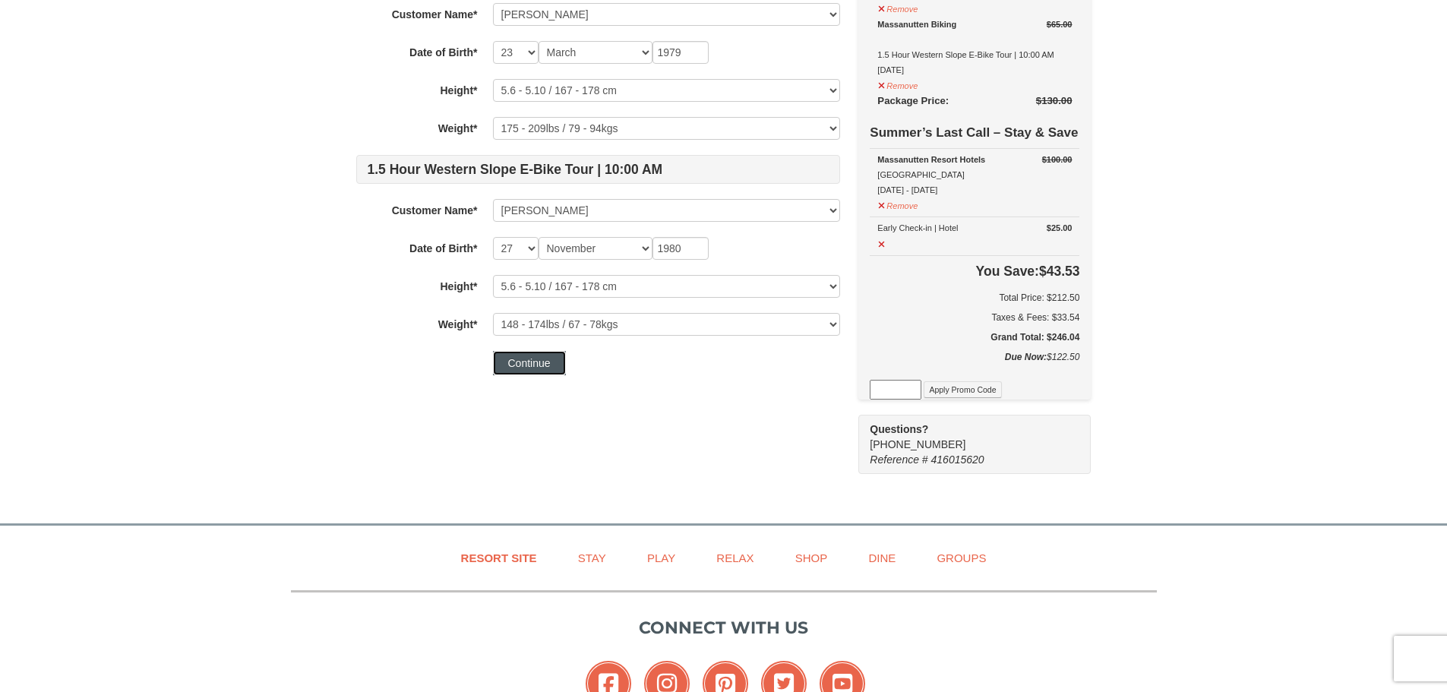
click at [552, 359] on button "Continue" at bounding box center [529, 363] width 73 height 24
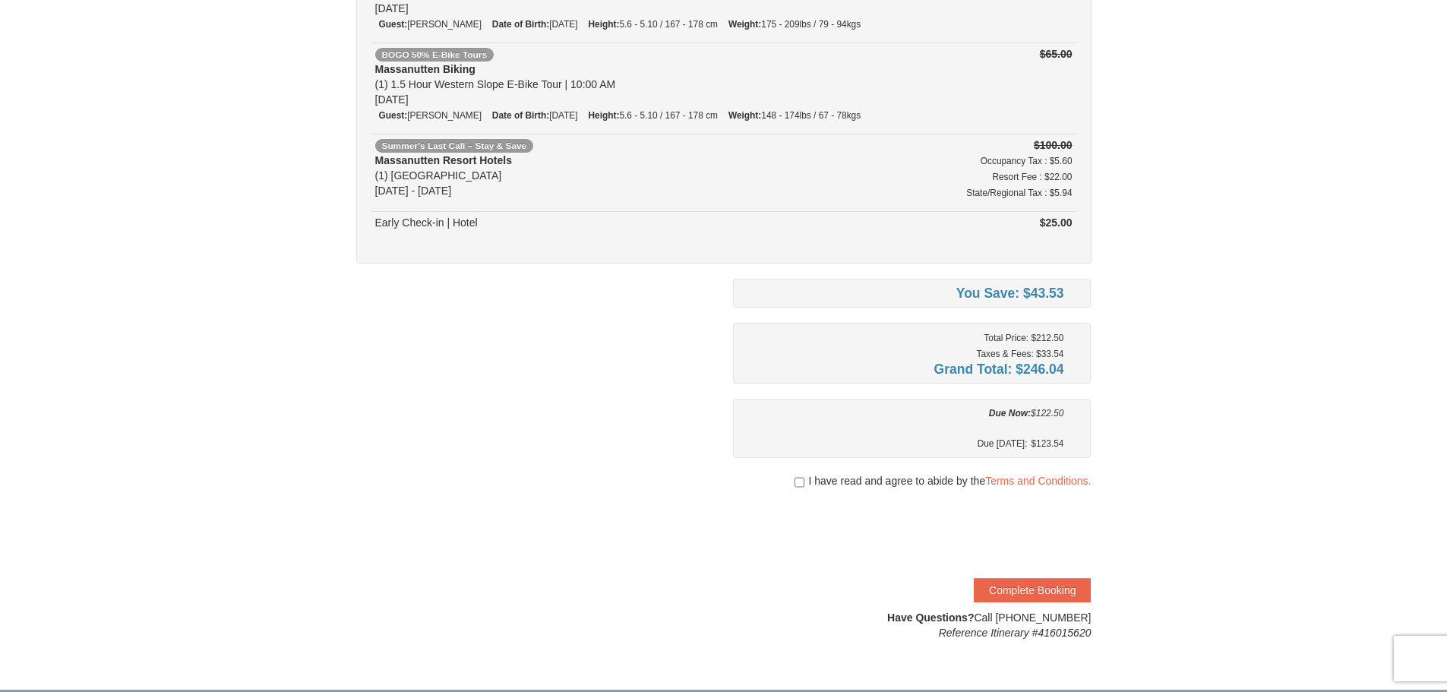
scroll to position [228, 0]
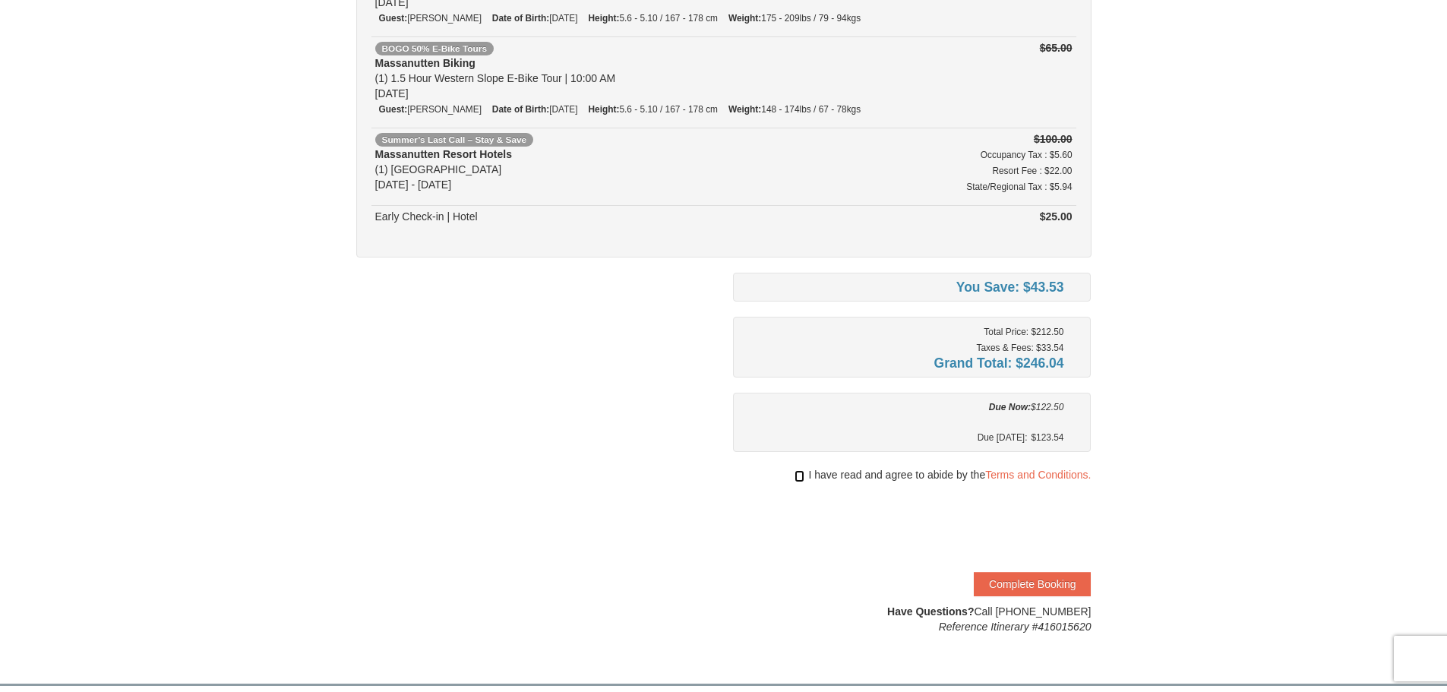
click at [795, 473] on input "checkbox" at bounding box center [800, 476] width 10 height 12
checkbox input "true"
click at [1067, 478] on link "Terms and Conditions." at bounding box center [1038, 475] width 106 height 12
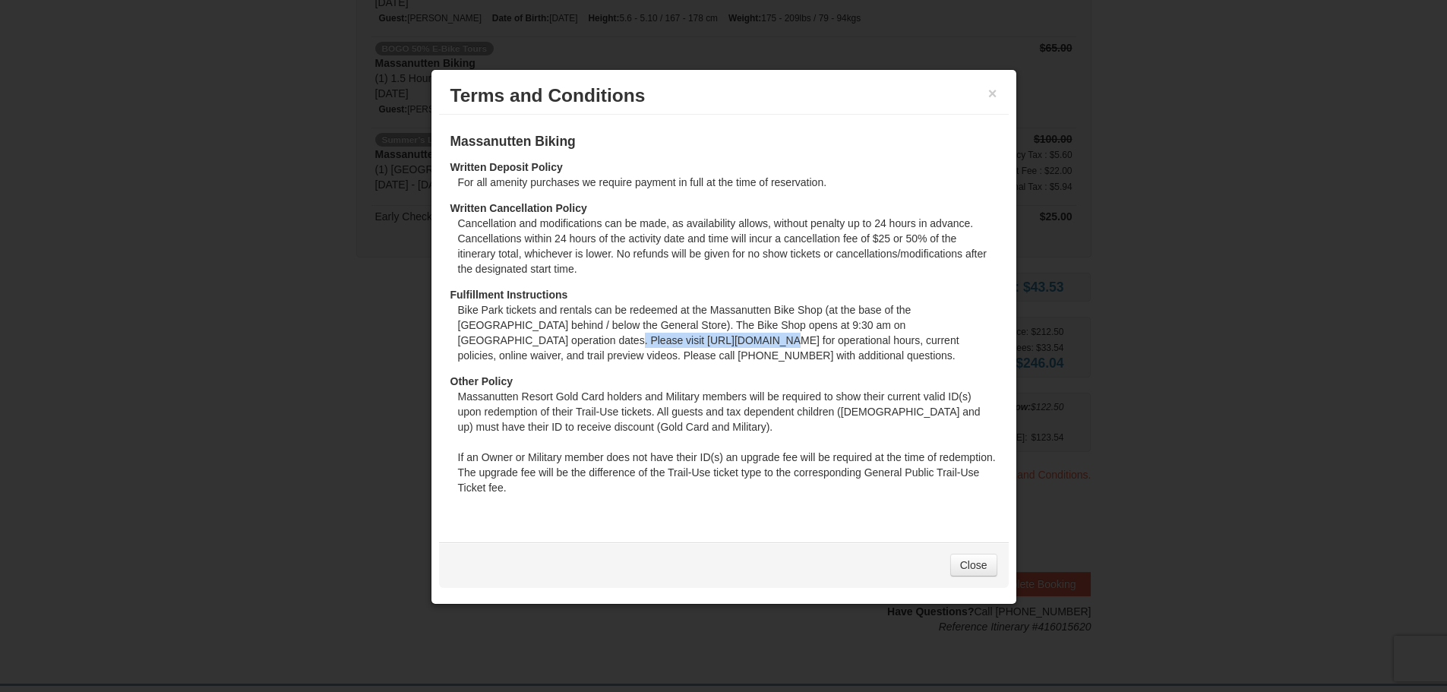
drag, startPoint x: 603, startPoint y: 341, endPoint x: 461, endPoint y: 334, distance: 142.3
click at [458, 334] on dd "Bike Park tickets and rentals can be redeemed at the Massanutten Bike Shop (at …" at bounding box center [727, 337] width 539 height 71
copy dd "http://massresort.com/bikepark"
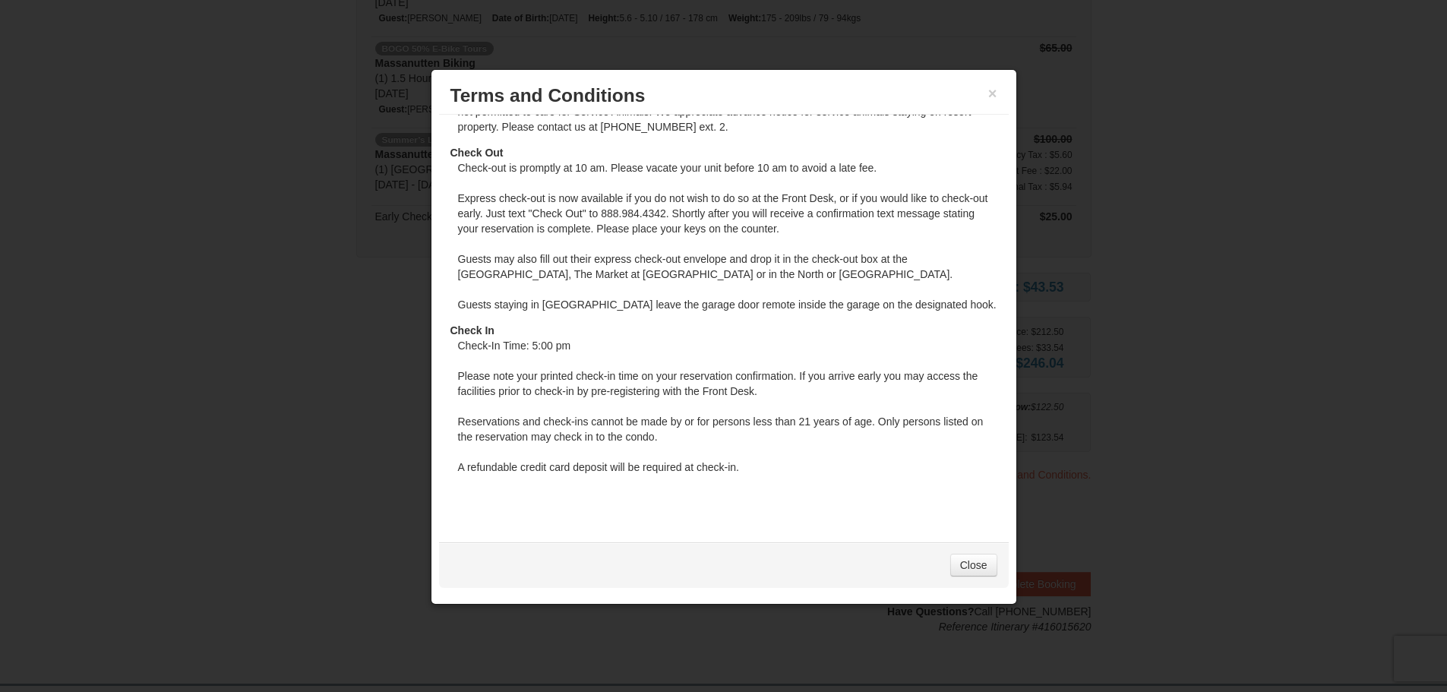
scroll to position [1571, 0]
click at [979, 566] on link "Close" at bounding box center [974, 565] width 47 height 23
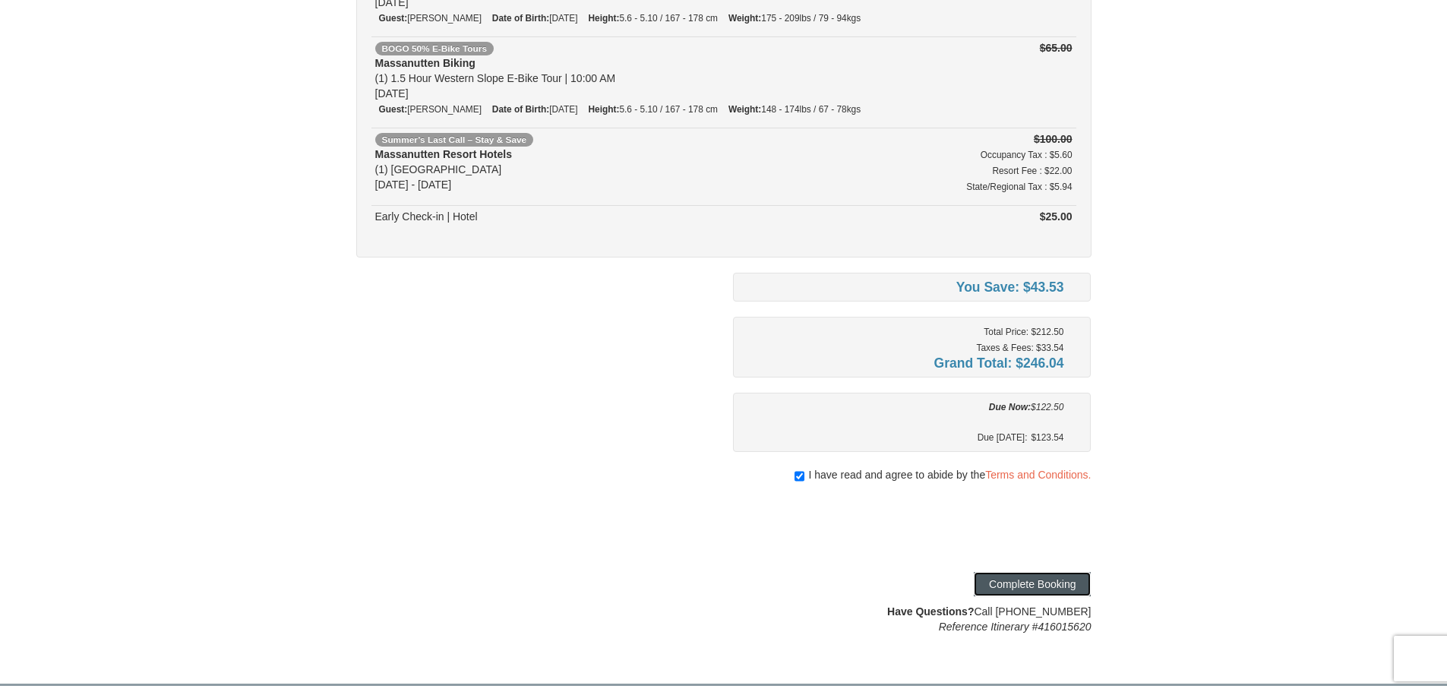
click at [1023, 580] on button "Complete Booking" at bounding box center [1032, 584] width 117 height 24
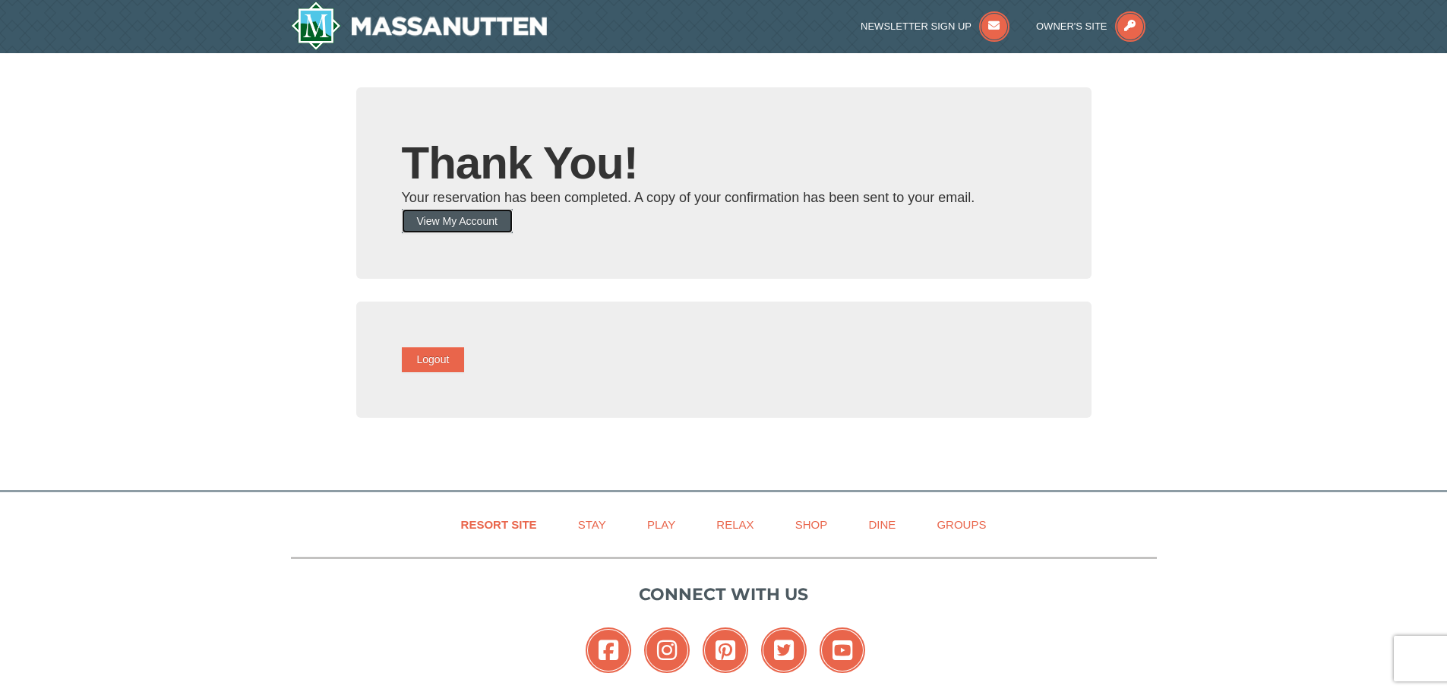
click at [511, 220] on button "View My Account" at bounding box center [457, 221] width 111 height 24
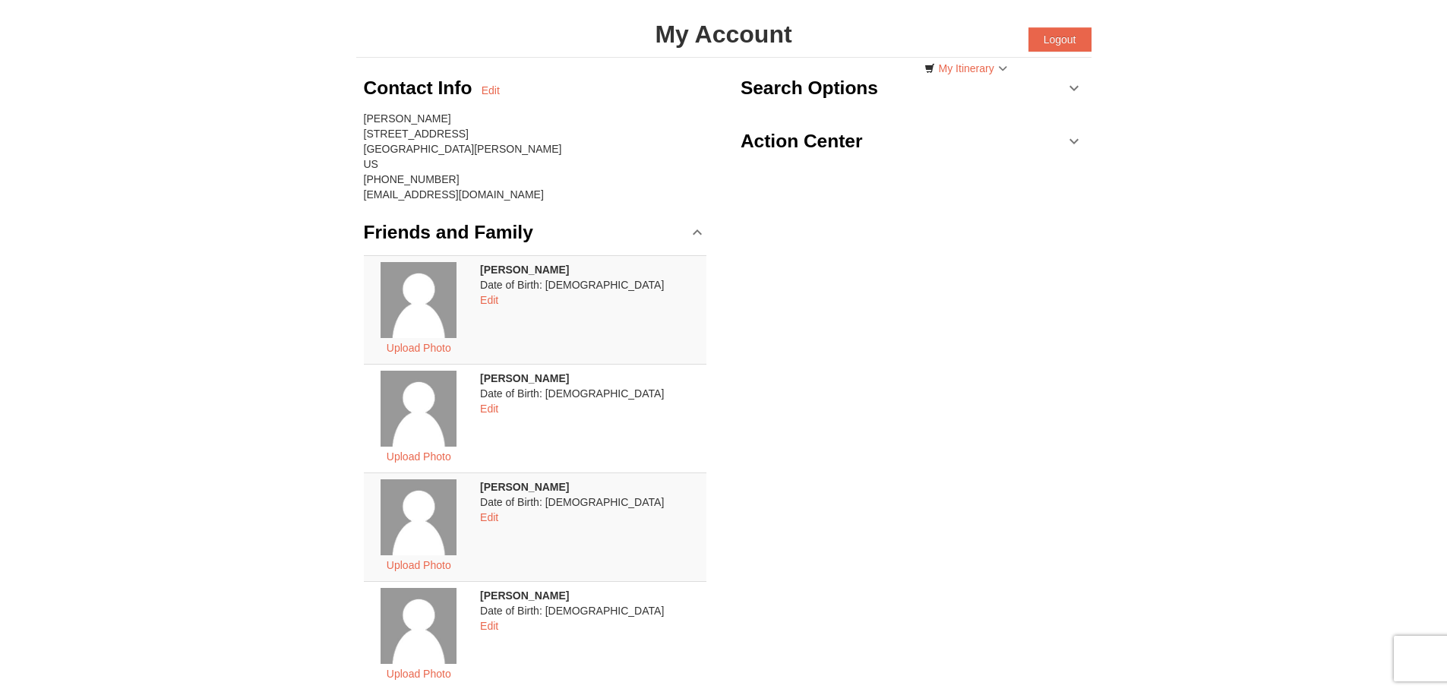
scroll to position [304, 0]
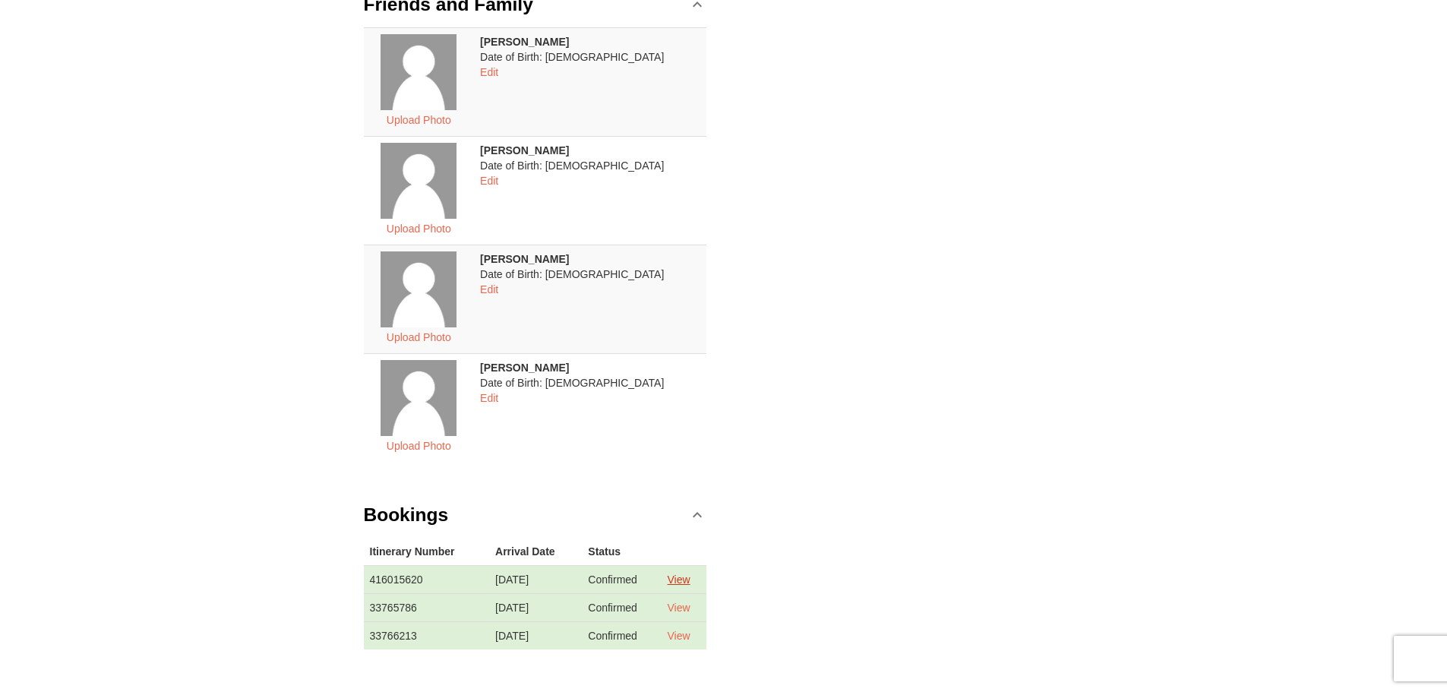
click at [687, 577] on link "View" at bounding box center [678, 580] width 23 height 12
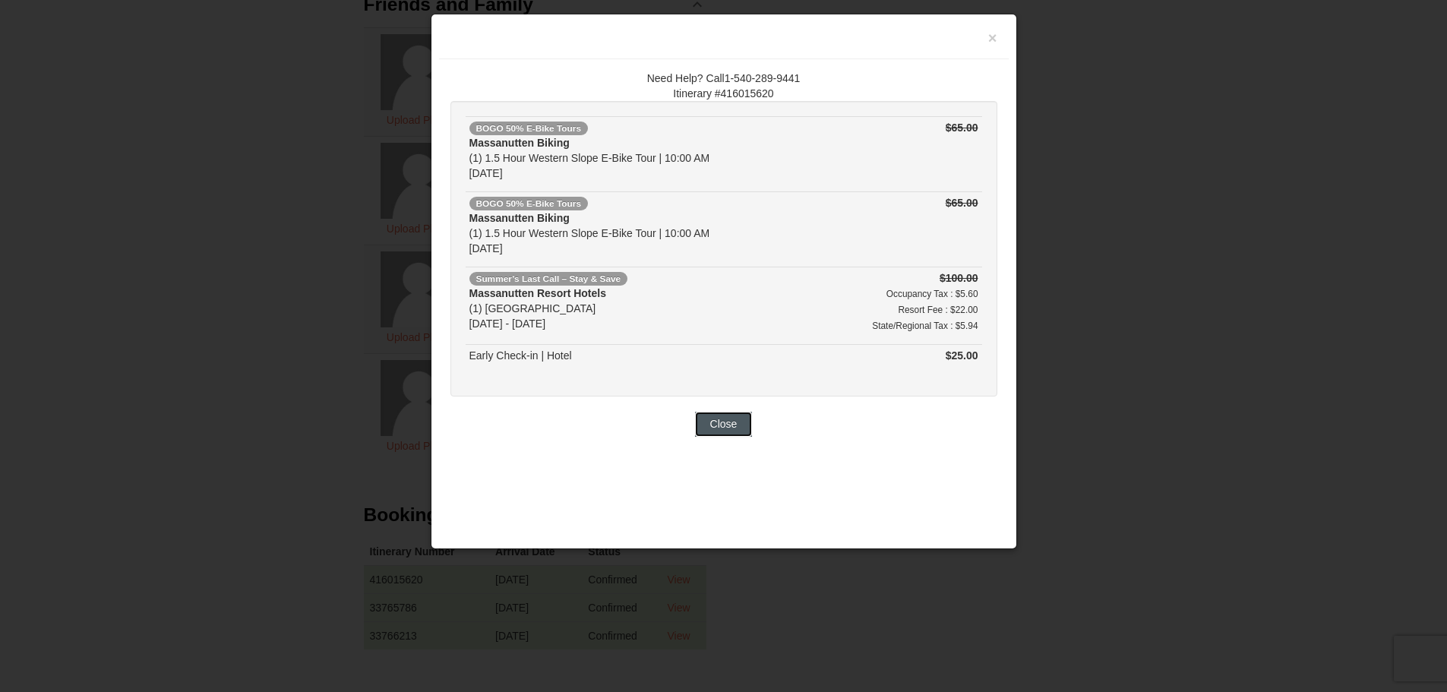
click at [735, 432] on button "Close" at bounding box center [724, 424] width 58 height 24
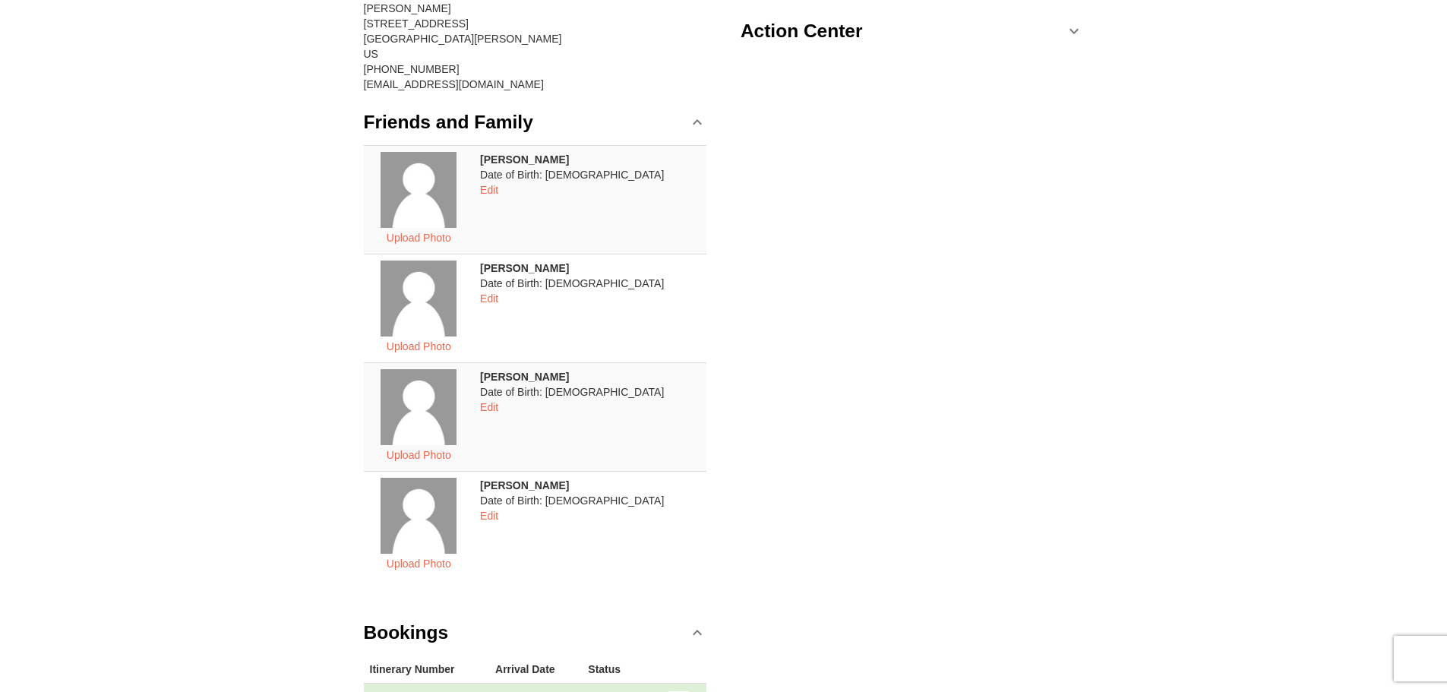
scroll to position [0, 0]
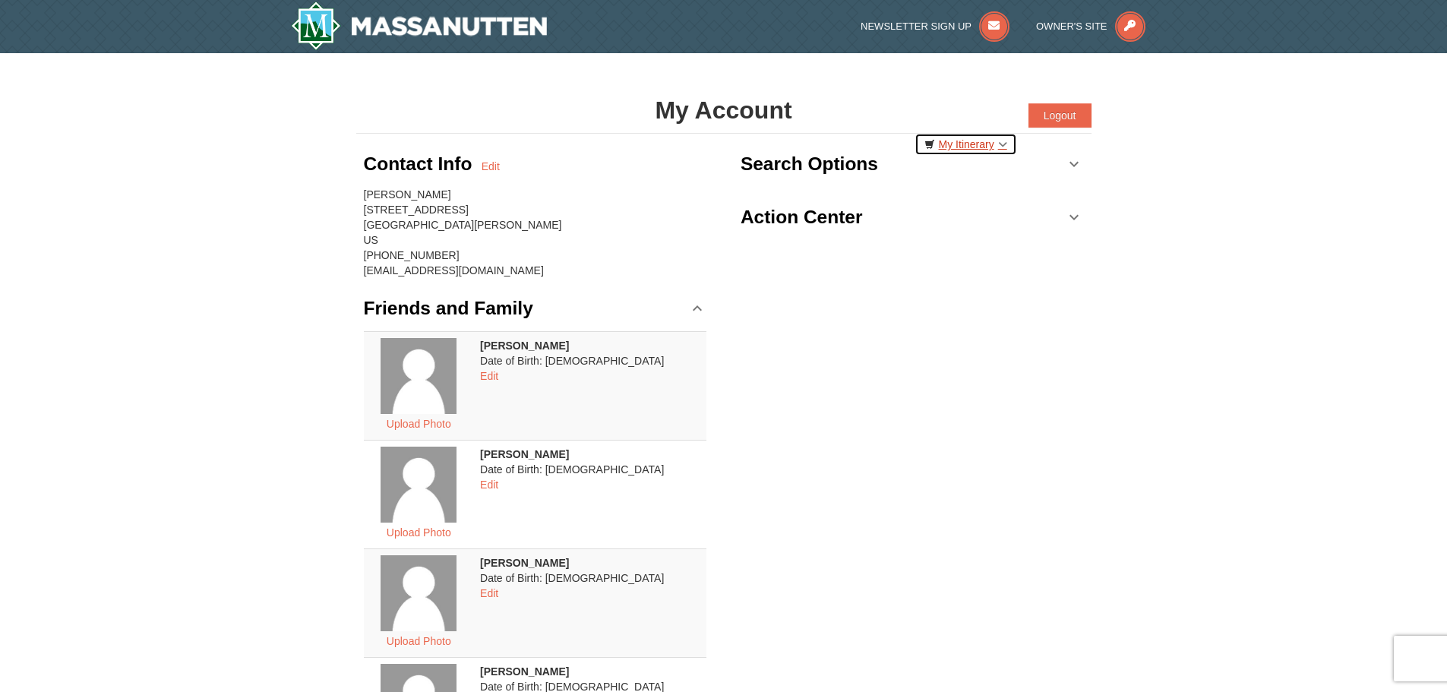
click at [976, 145] on link "My Itinerary" at bounding box center [966, 144] width 103 height 23
click at [967, 142] on link "My Itinerary" at bounding box center [966, 144] width 103 height 23
click at [963, 145] on link "My Itinerary" at bounding box center [966, 144] width 103 height 23
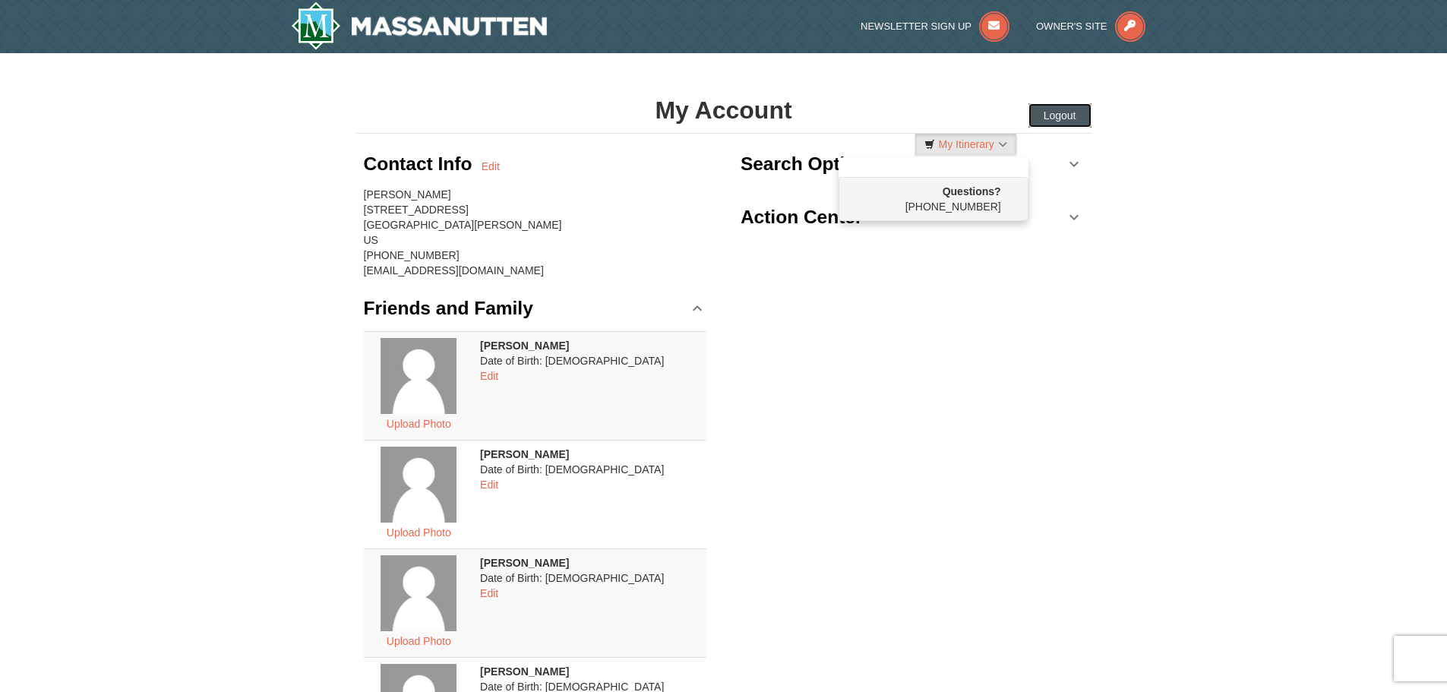
click at [1050, 112] on button "Logout" at bounding box center [1060, 115] width 63 height 24
